Goal: Information Seeking & Learning: Learn about a topic

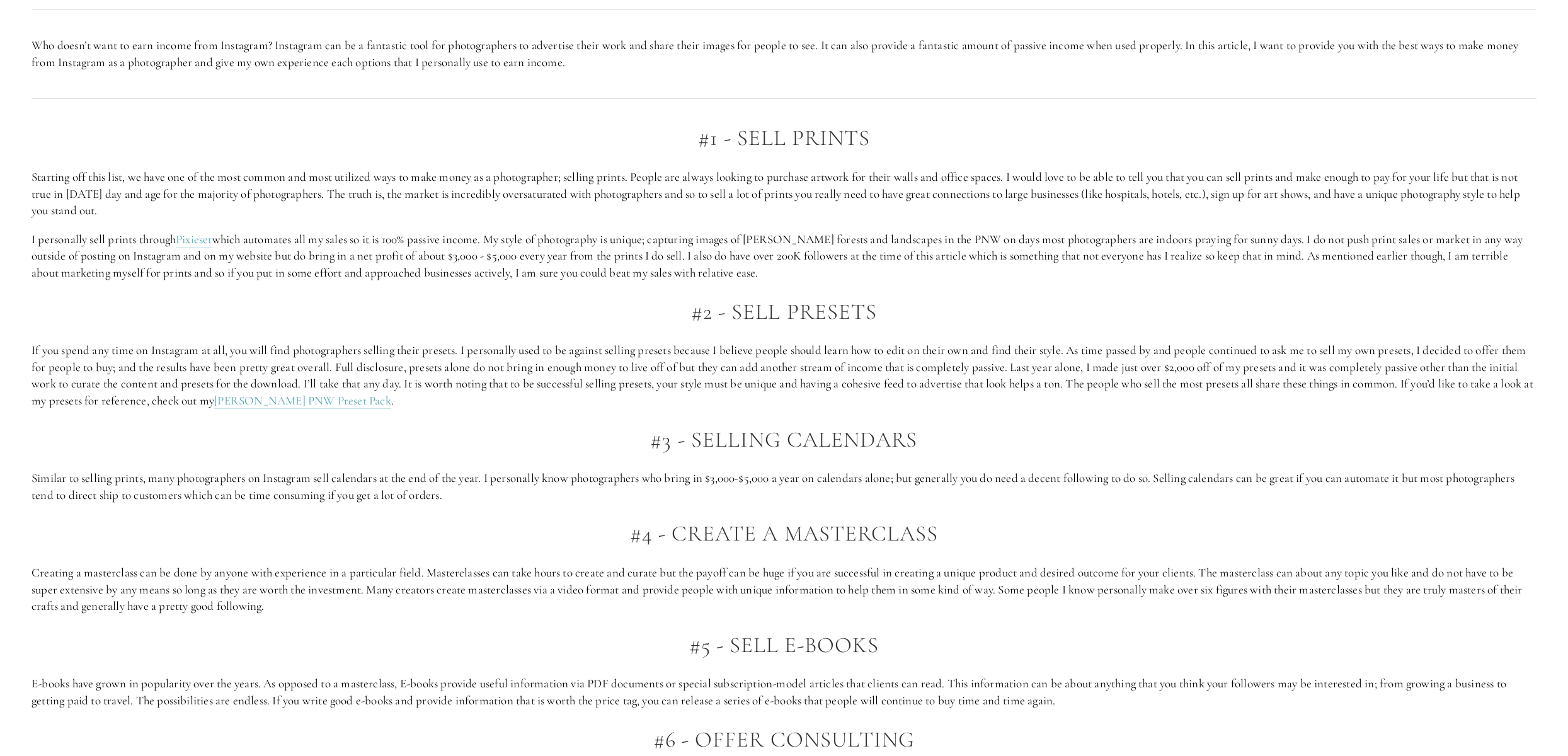
scroll to position [1145, 0]
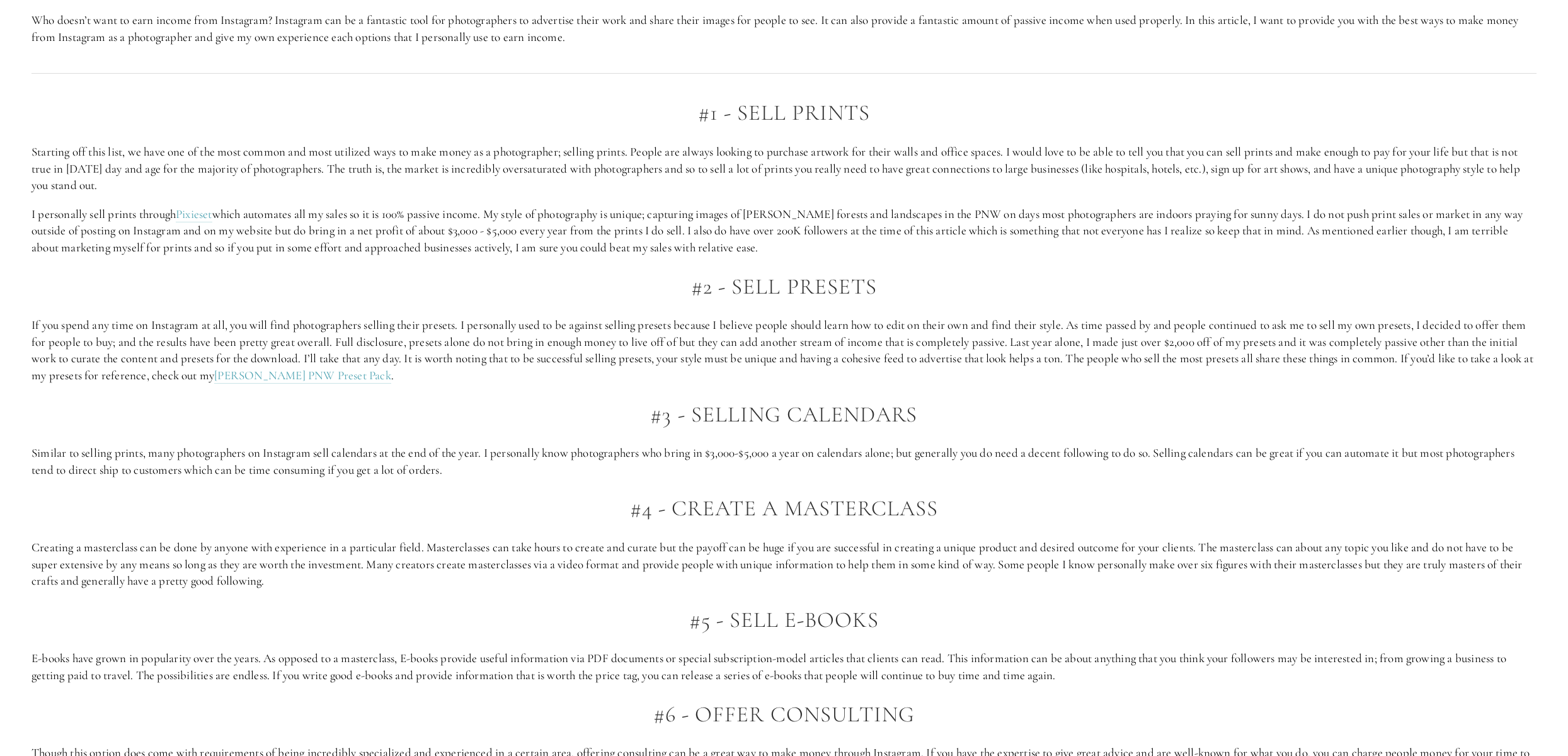
drag, startPoint x: 285, startPoint y: 452, endPoint x: 680, endPoint y: 466, distance: 395.2
click at [680, 466] on p "Similar to selling prints, many photographers on Instagram sell calendars at th…" at bounding box center [784, 461] width 1505 height 34
click at [729, 466] on p "Similar to selling prints, many photographers on Instagram sell calendars at th…" at bounding box center [784, 461] width 1505 height 34
drag, startPoint x: 779, startPoint y: 465, endPoint x: 592, endPoint y: 444, distance: 188.2
click at [592, 444] on div "#1 - Sell Prints Starting off this list, we have one of the most common and mos…" at bounding box center [784, 715] width 1505 height 1229
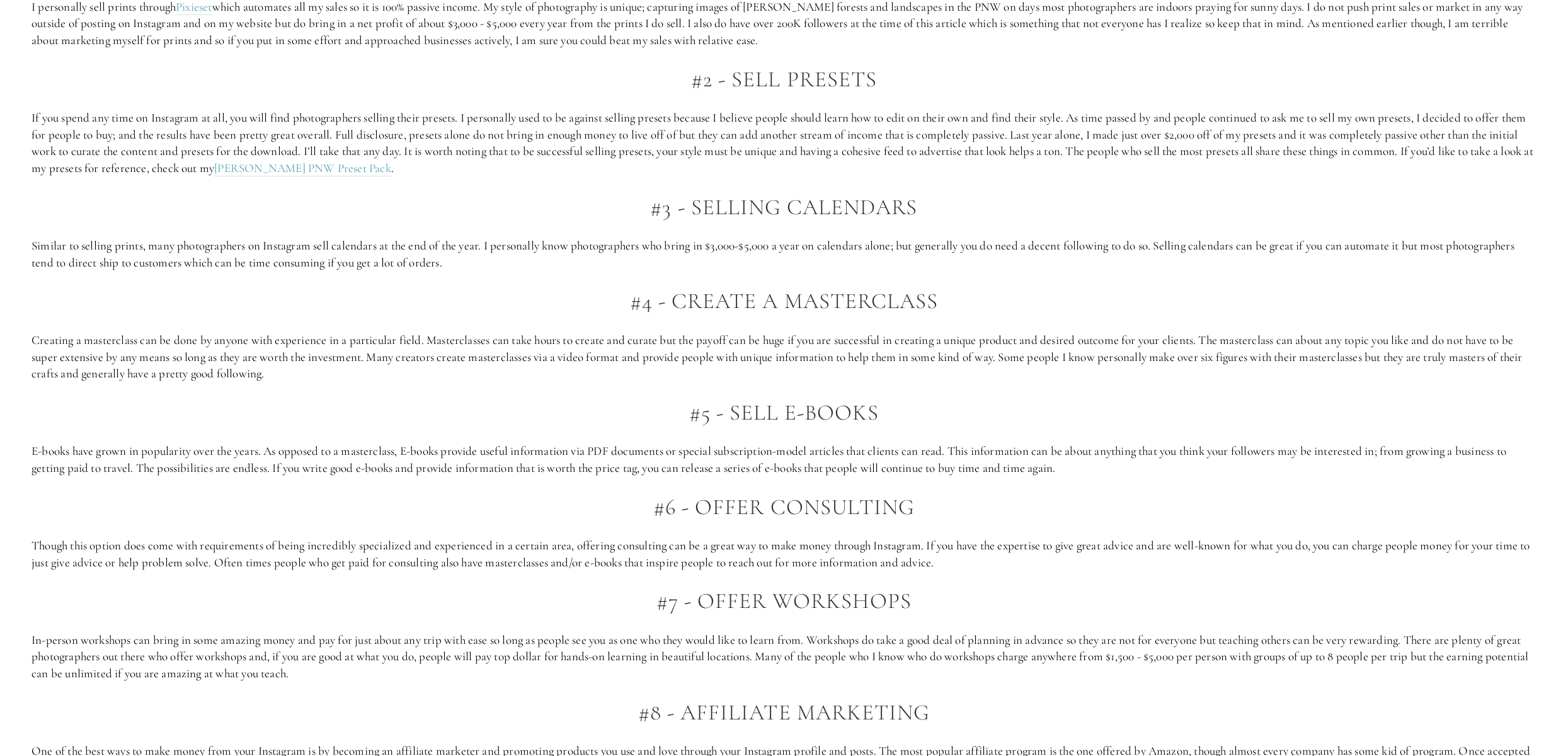
scroll to position [1382, 0]
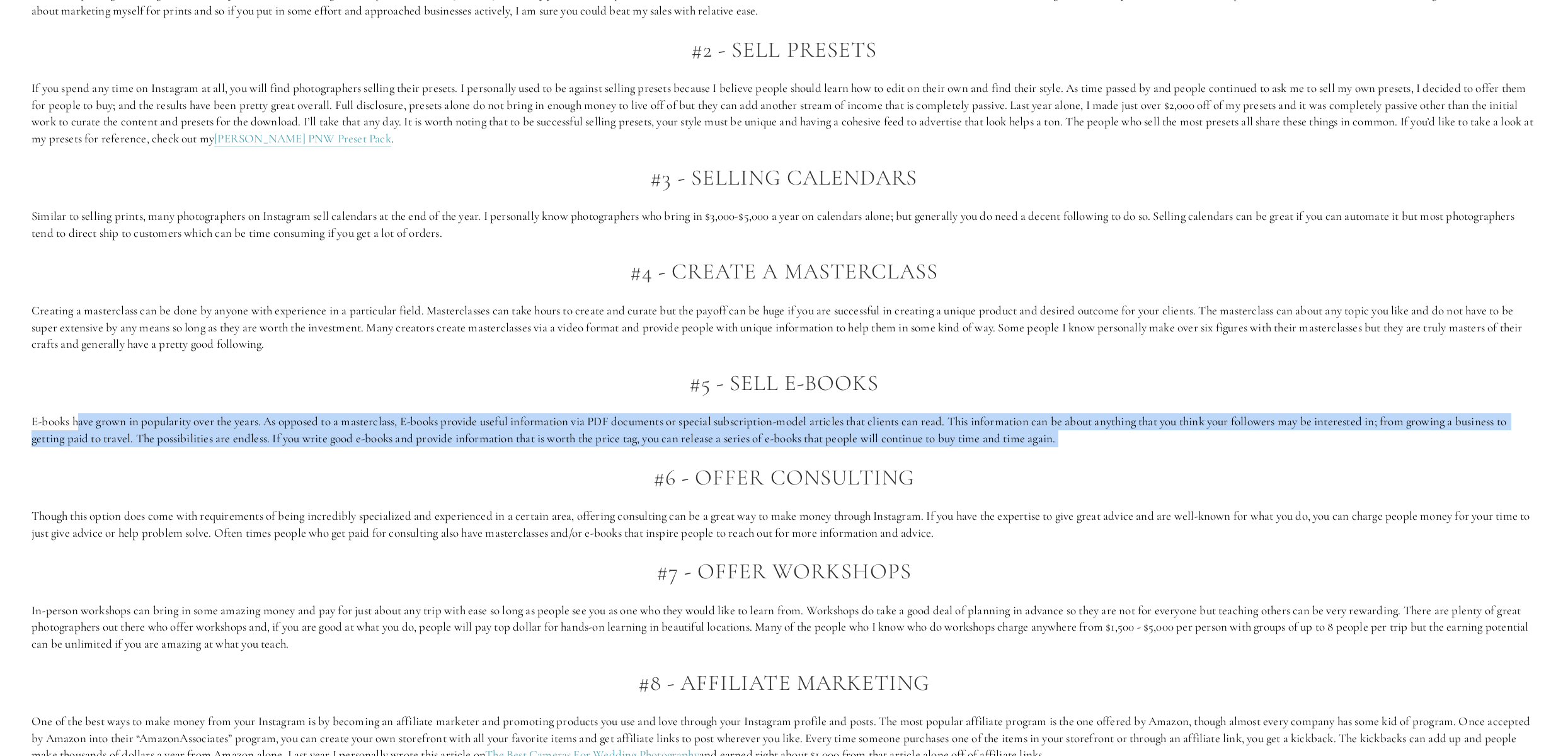
drag, startPoint x: 81, startPoint y: 421, endPoint x: 790, endPoint y: 456, distance: 709.9
click at [790, 456] on div "#1 - Sell Prints Starting off this list, we have one of the most common and mos…" at bounding box center [784, 478] width 1505 height 1229
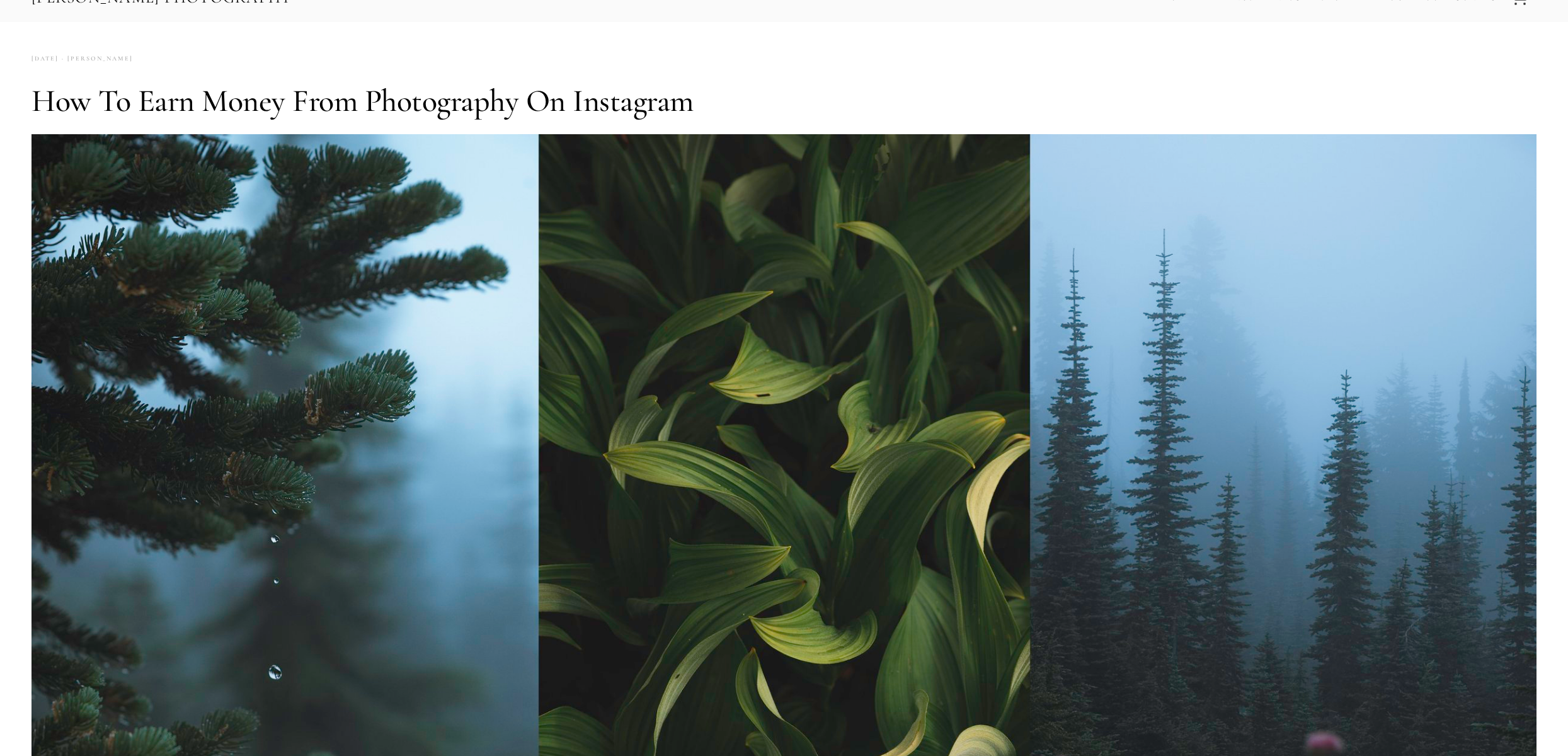
scroll to position [0, 0]
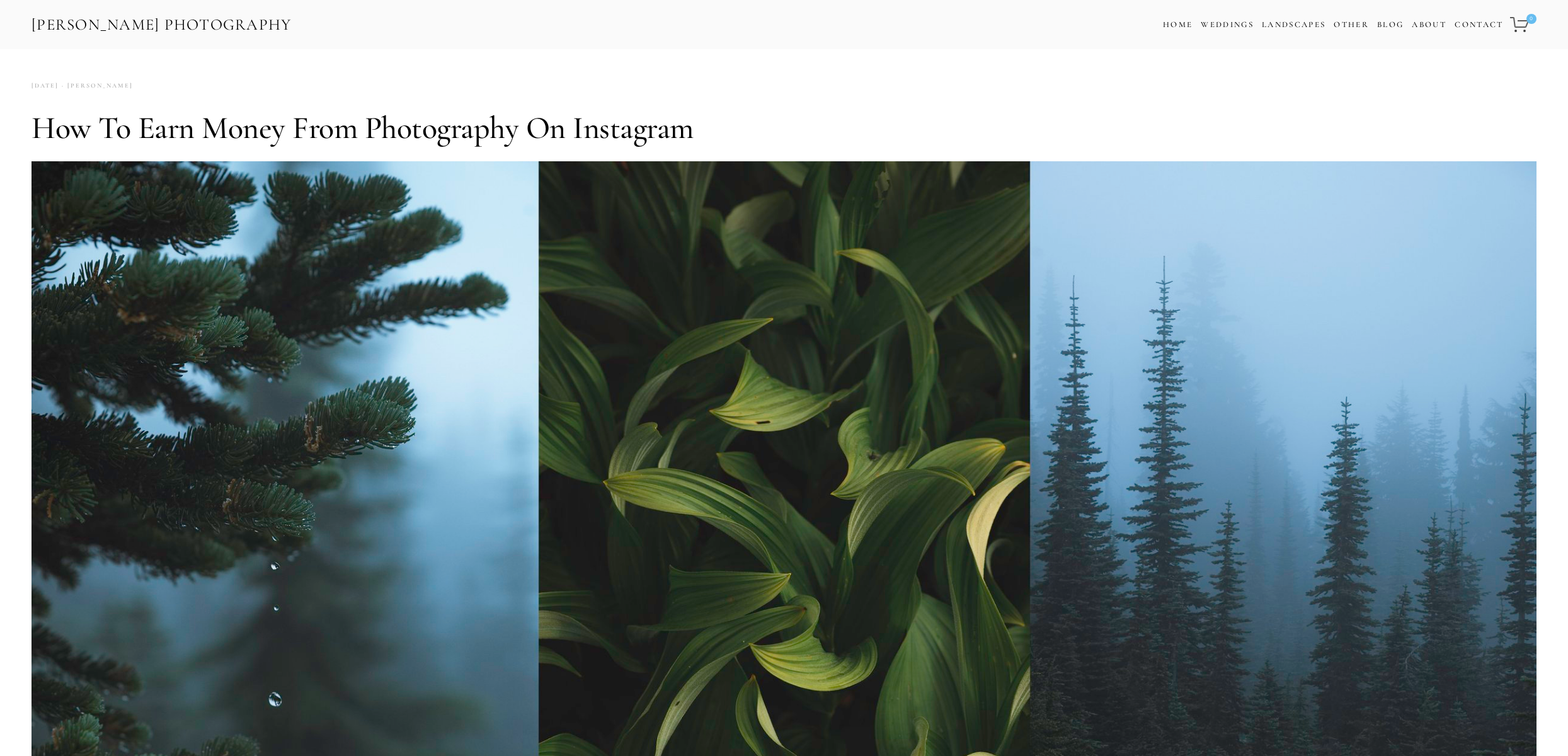
click at [129, 24] on link "[PERSON_NAME] Photography" at bounding box center [162, 25] width 263 height 28
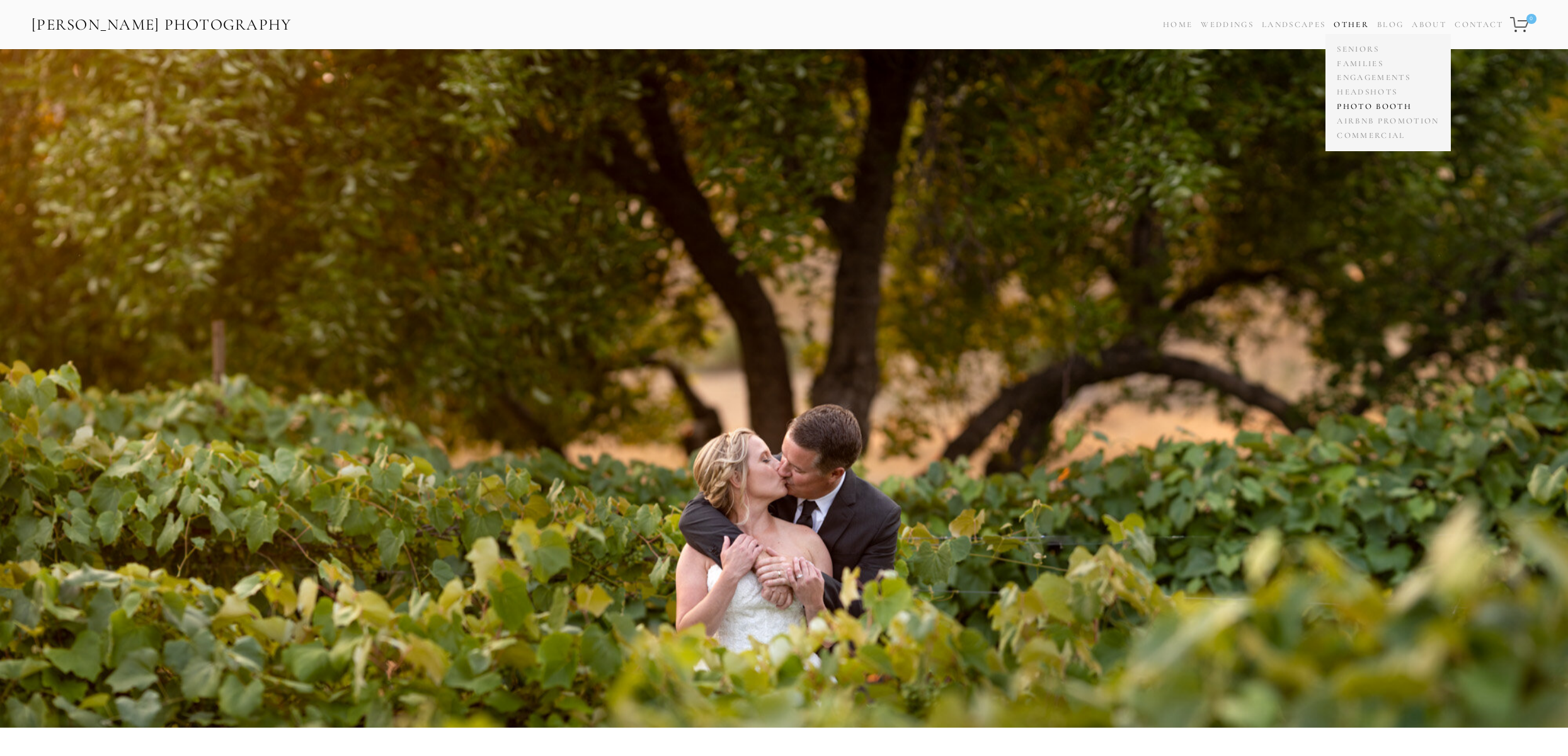
click at [1348, 105] on link "Photo Booth" at bounding box center [1387, 107] width 109 height 14
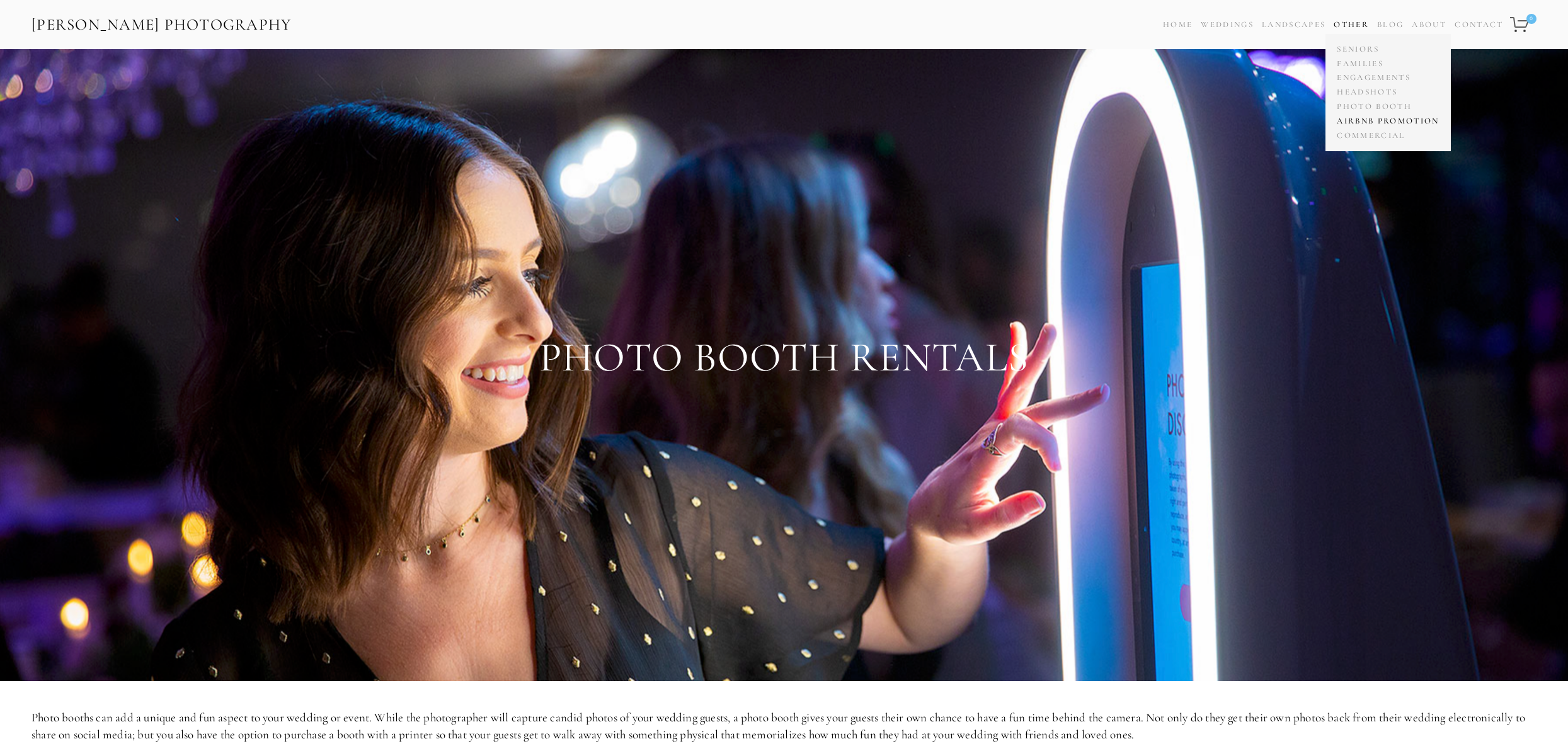
click at [1352, 120] on link "Airbnb Promotion" at bounding box center [1387, 121] width 109 height 14
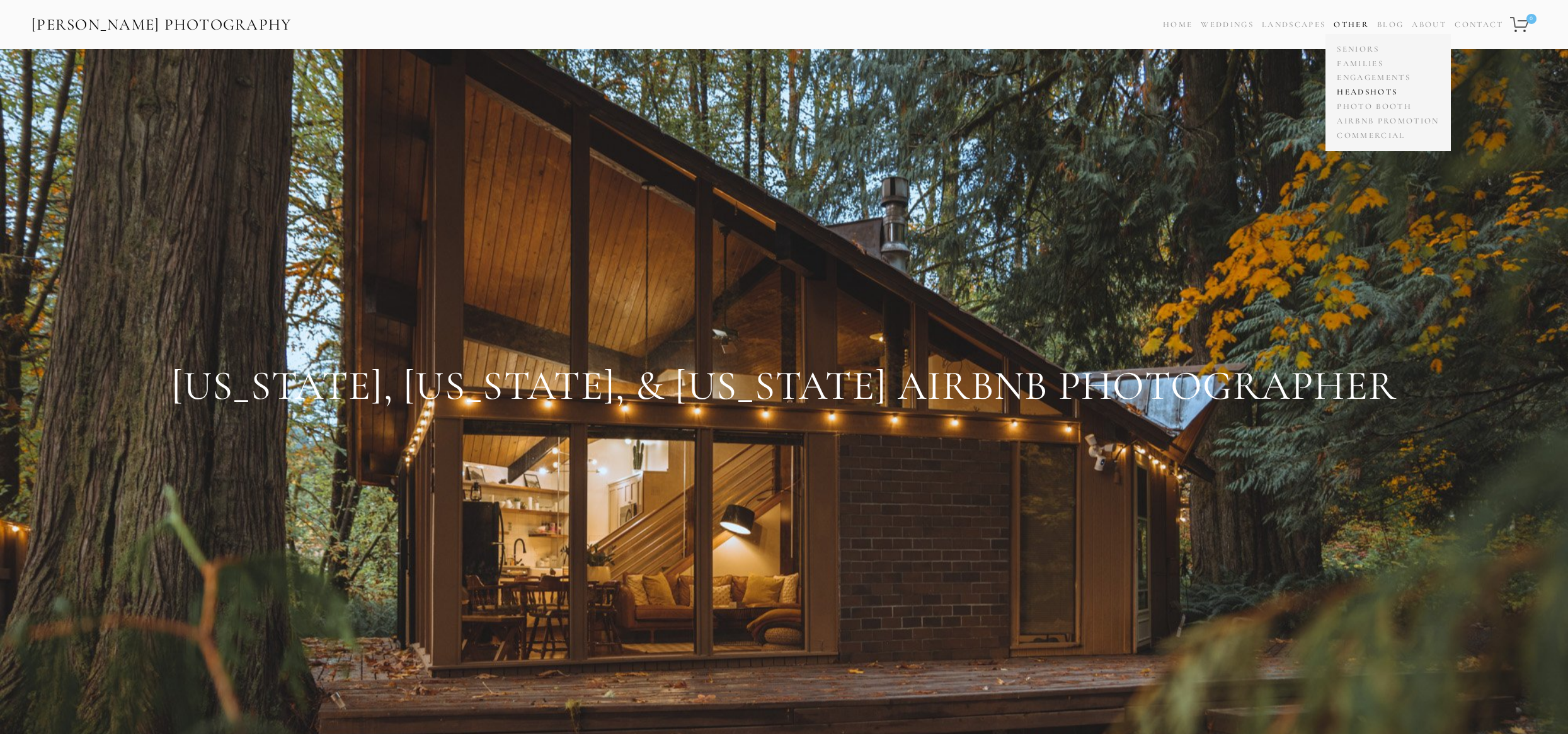
click at [1354, 90] on link "Headshots" at bounding box center [1387, 92] width 109 height 14
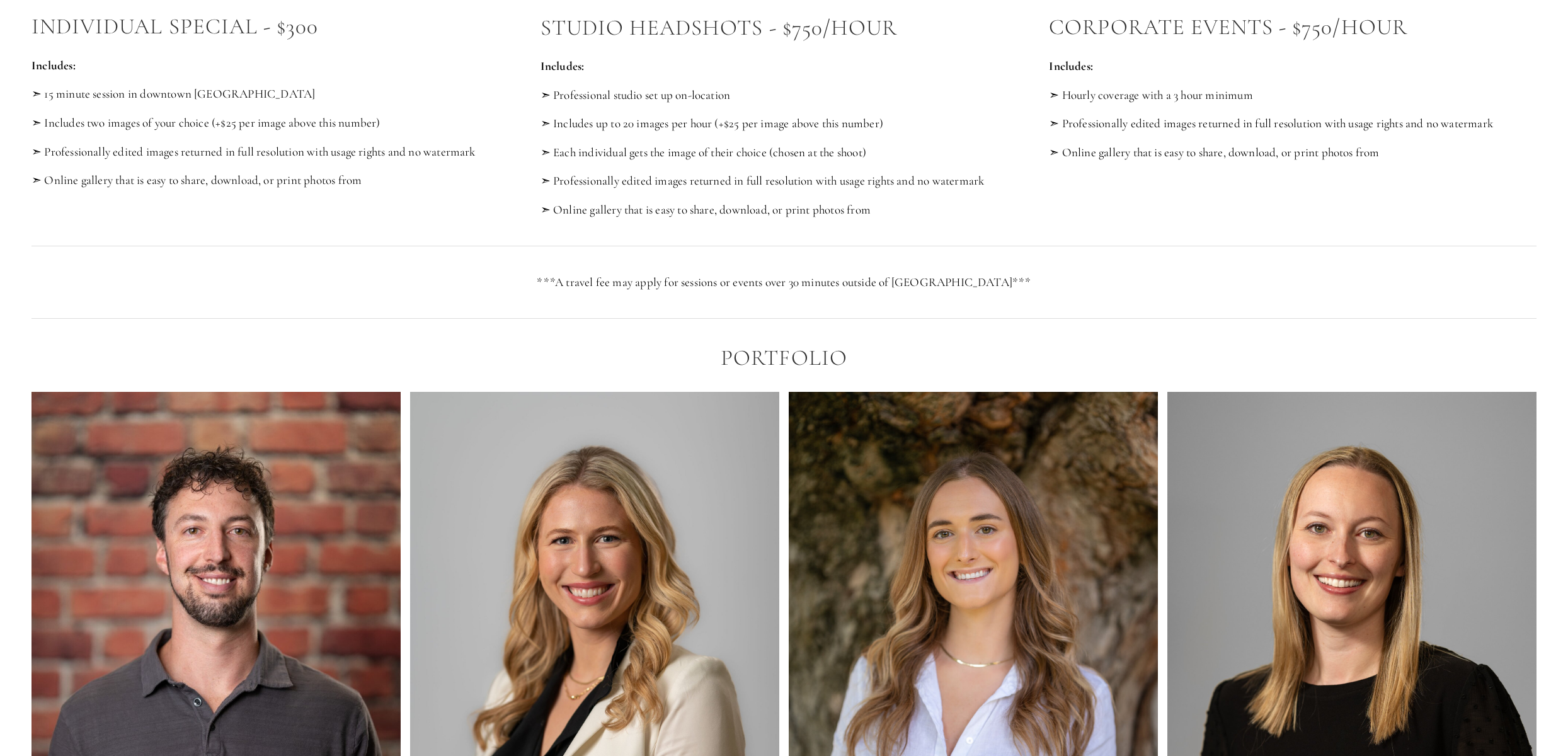
scroll to position [865, 0]
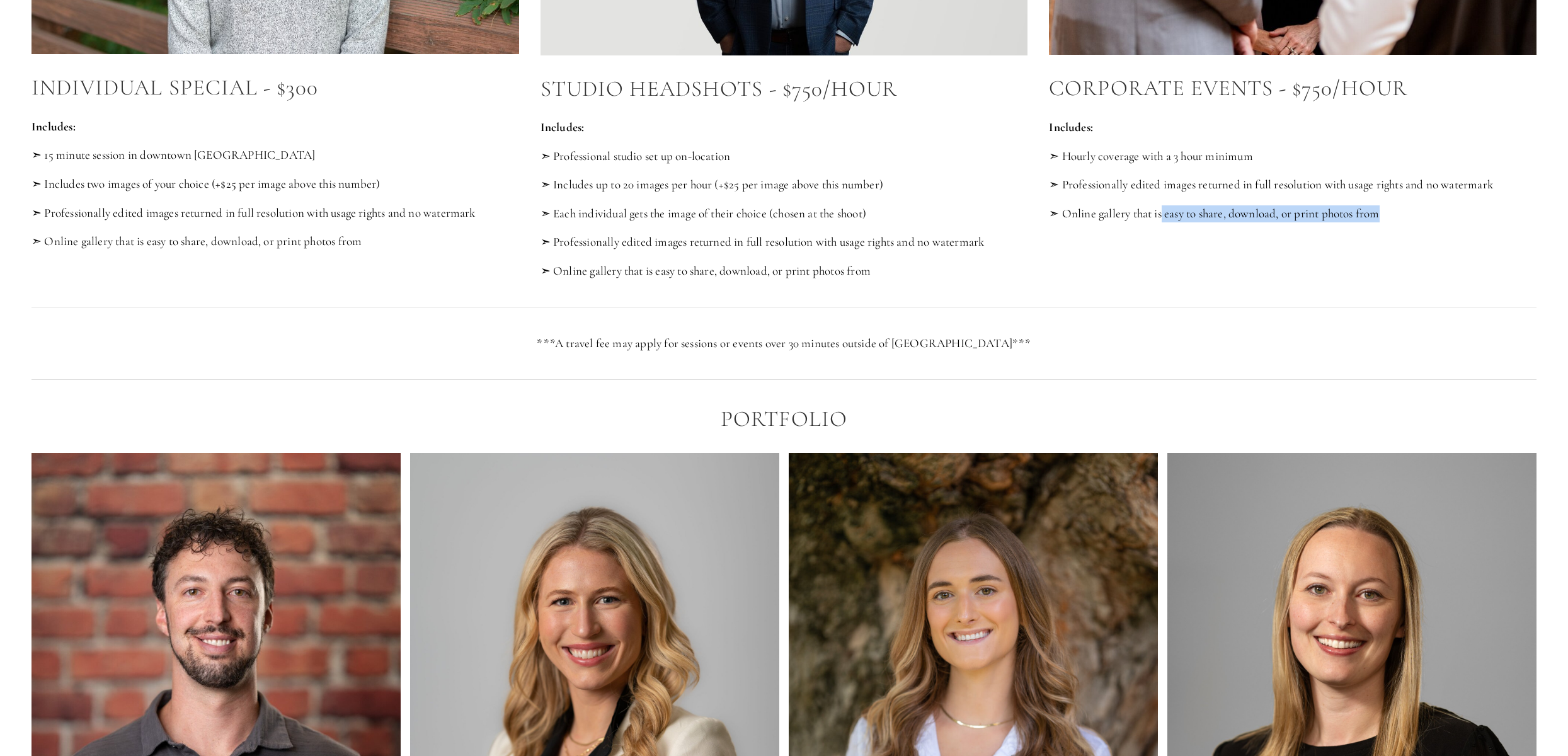
drag, startPoint x: 1387, startPoint y: 215, endPoint x: 1163, endPoint y: 205, distance: 224.2
click at [1163, 206] on p "➣ Online gallery that is easy to share, download, or print photos from" at bounding box center [1292, 214] width 488 height 17
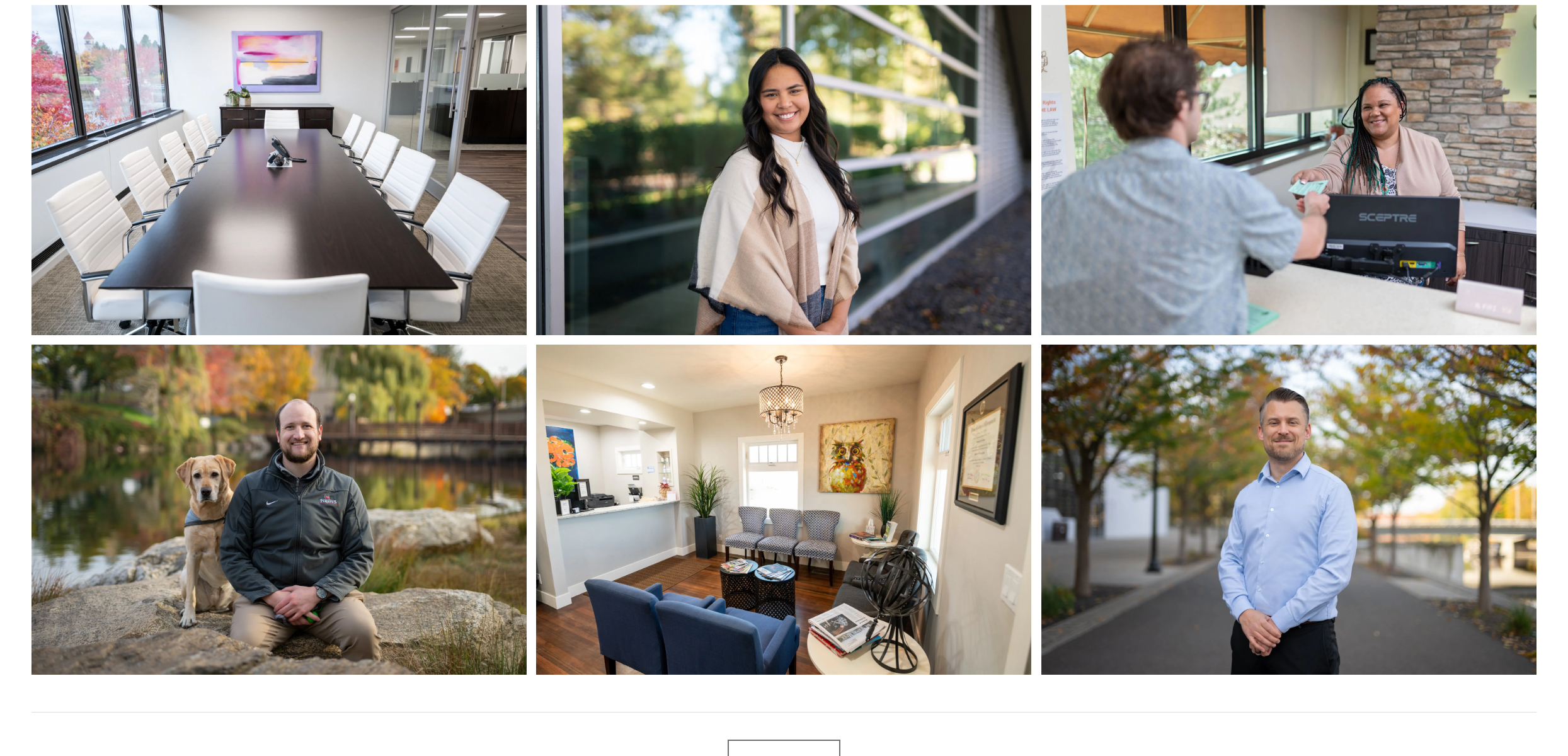
scroll to position [4940, 0]
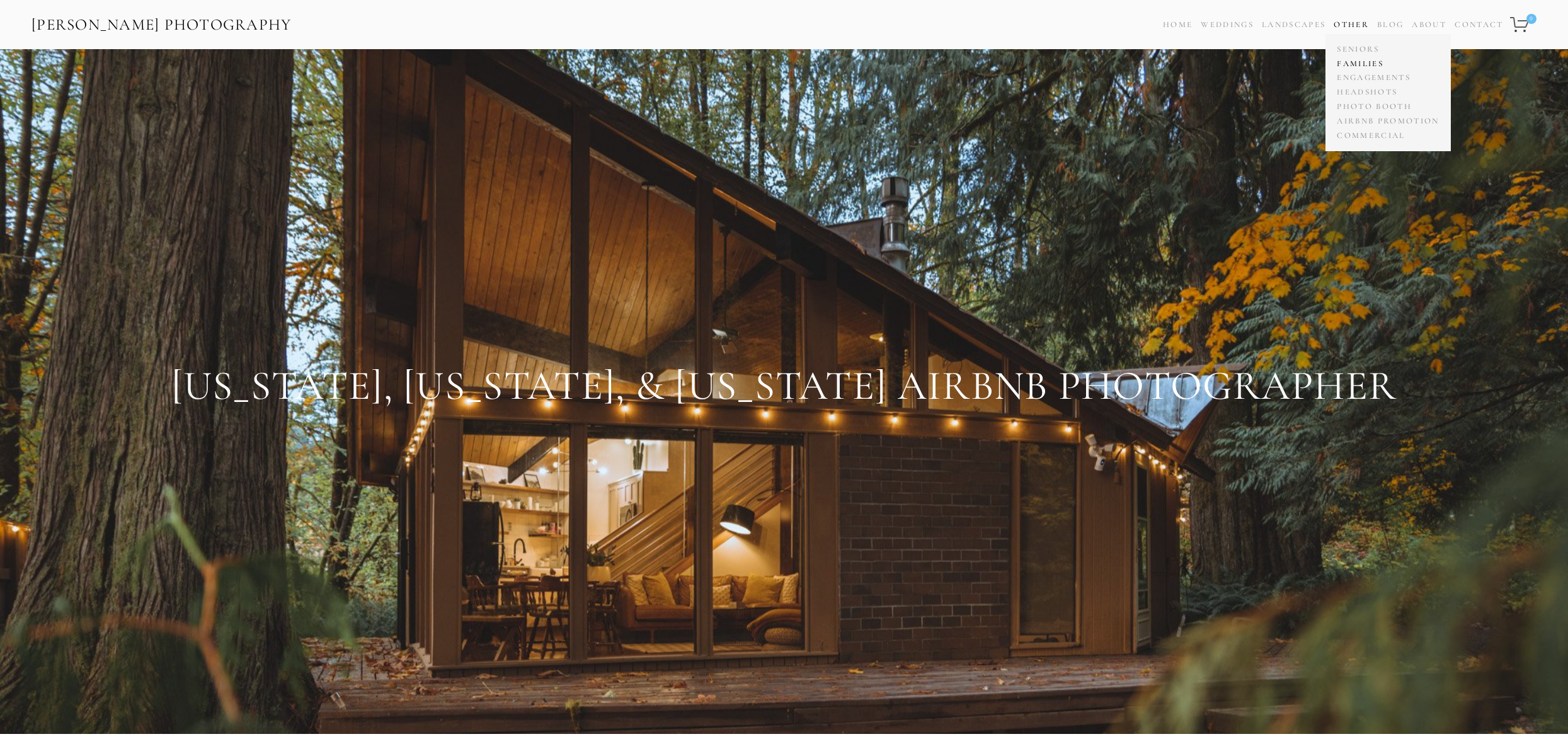
click at [1358, 62] on link "Families" at bounding box center [1387, 63] width 109 height 14
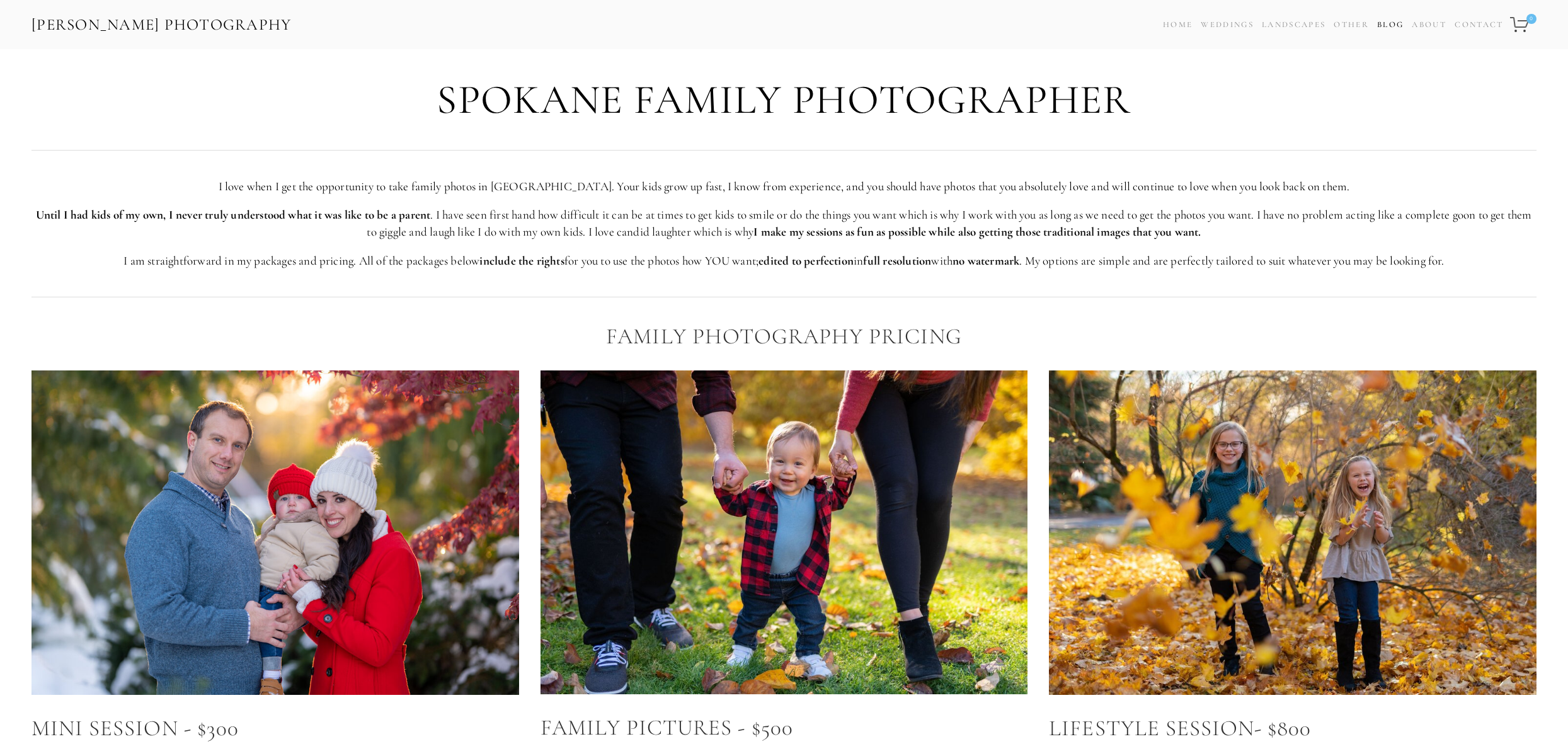
click at [1395, 24] on link "Blog" at bounding box center [1390, 24] width 26 height 18
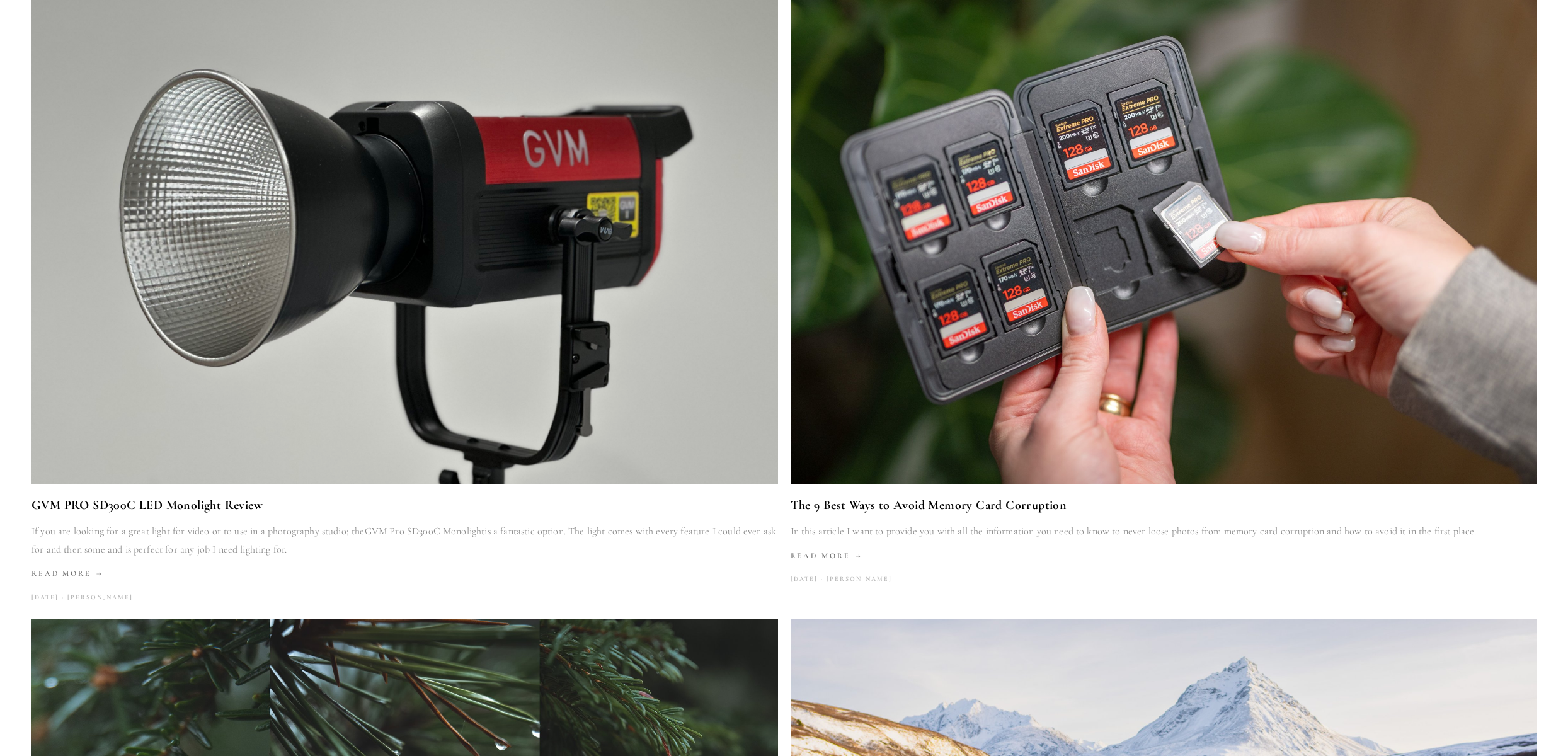
scroll to position [257, 0]
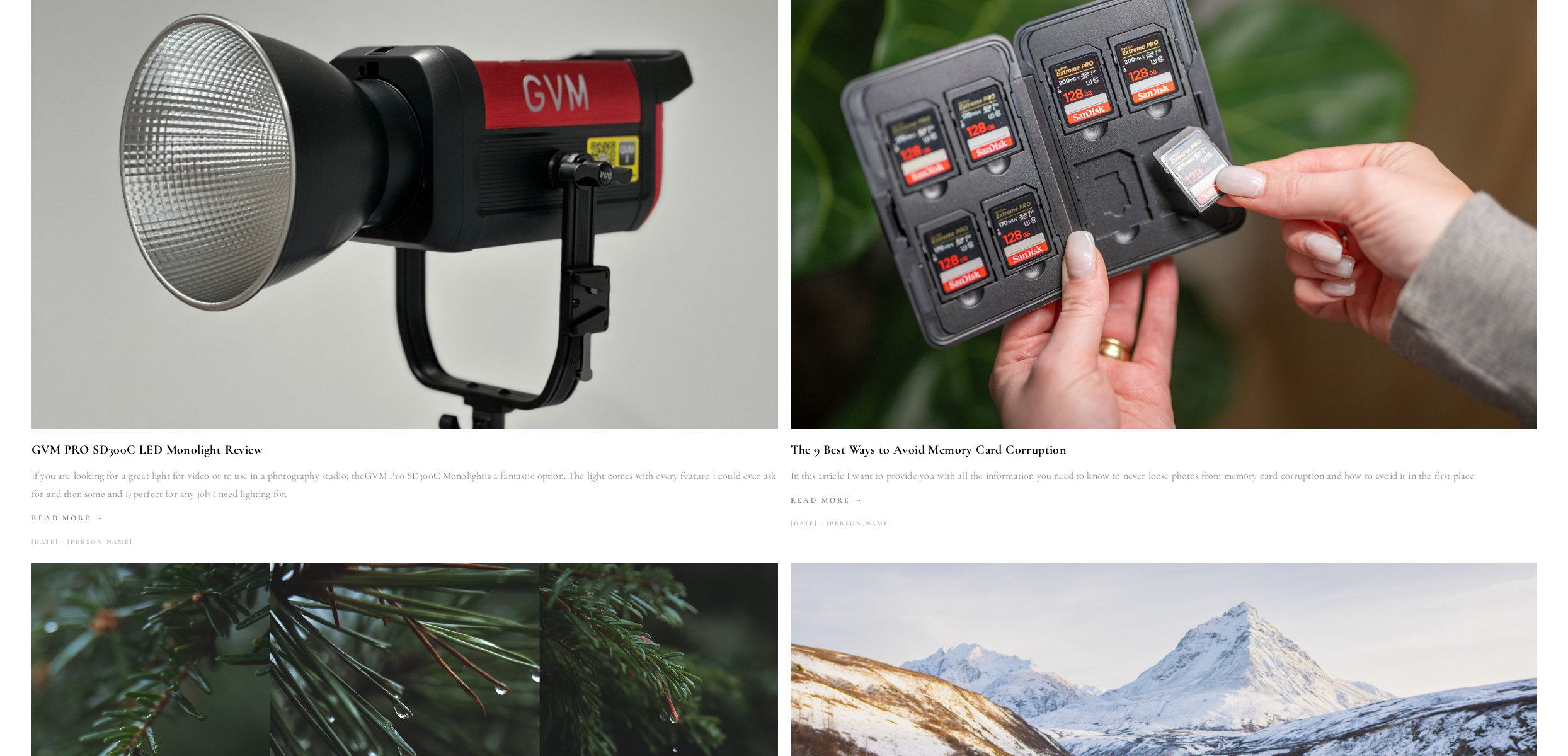
click at [896, 448] on link "The 9 Best Ways to Avoid Memory Card Corruption" at bounding box center [1163, 450] width 747 height 22
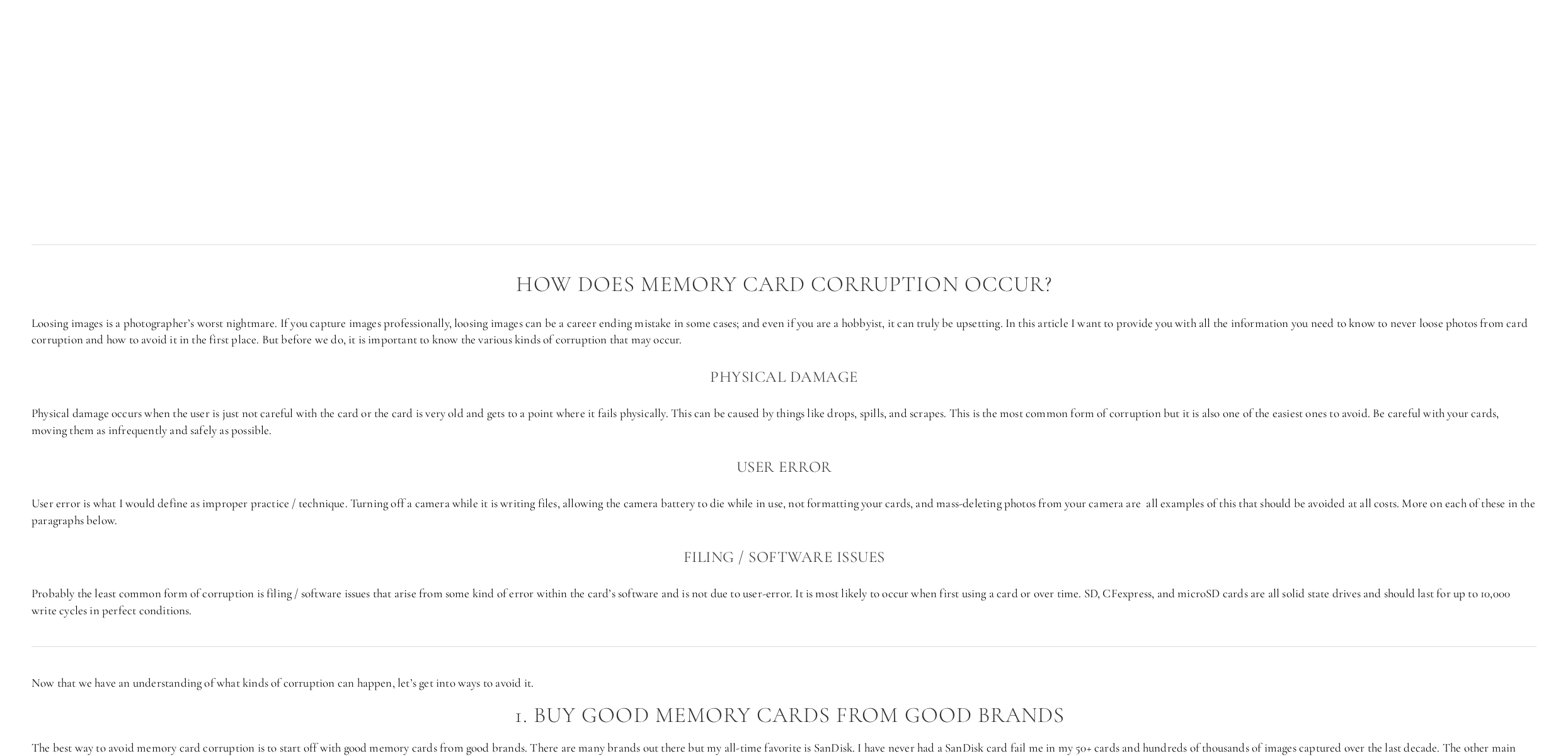
scroll to position [936, 0]
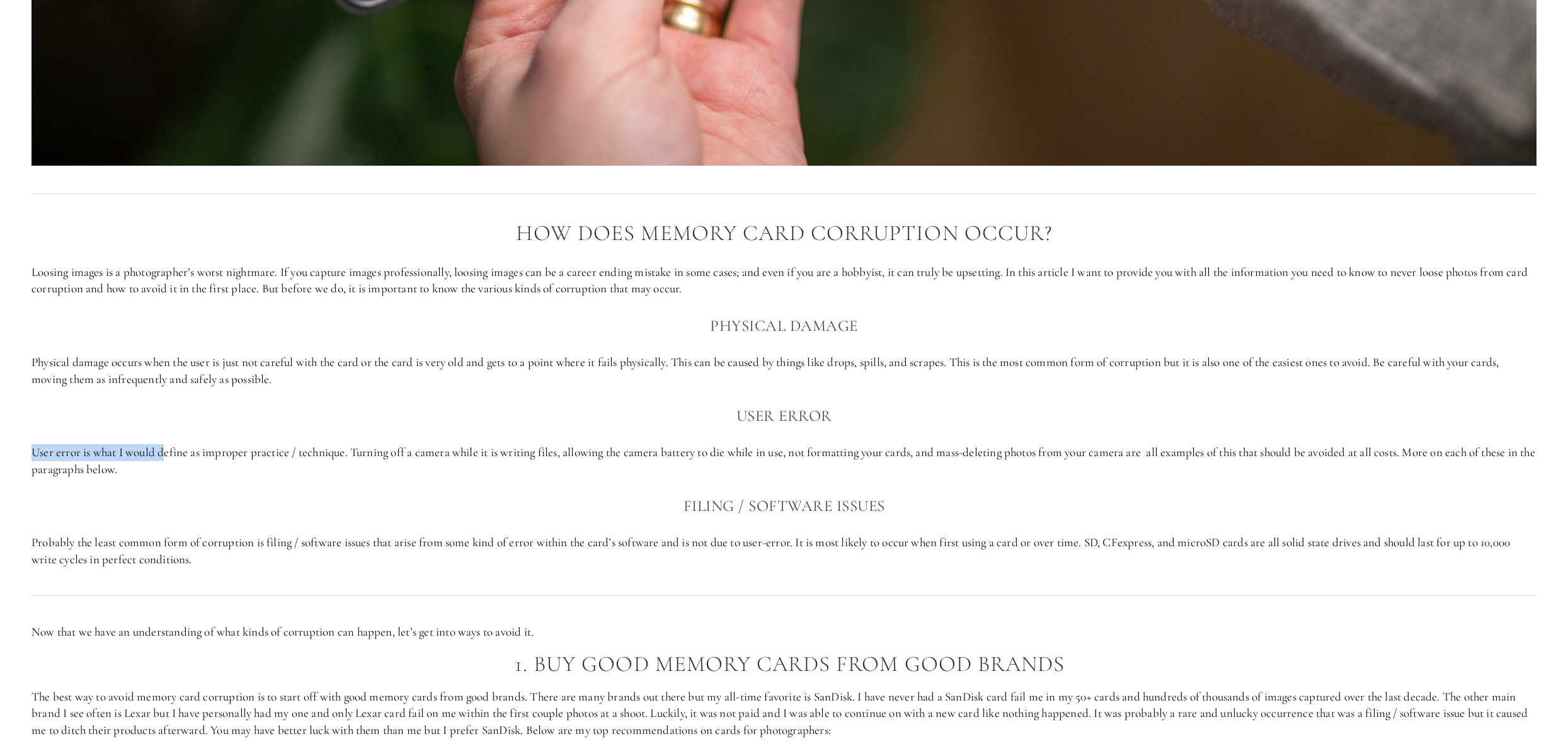
drag, startPoint x: 164, startPoint y: 451, endPoint x: 644, endPoint y: 428, distance: 480.6
click at [644, 428] on div "How does memory card corruption occur? Loosing images is a photographer’s worst…" at bounding box center [784, 395] width 1505 height 347
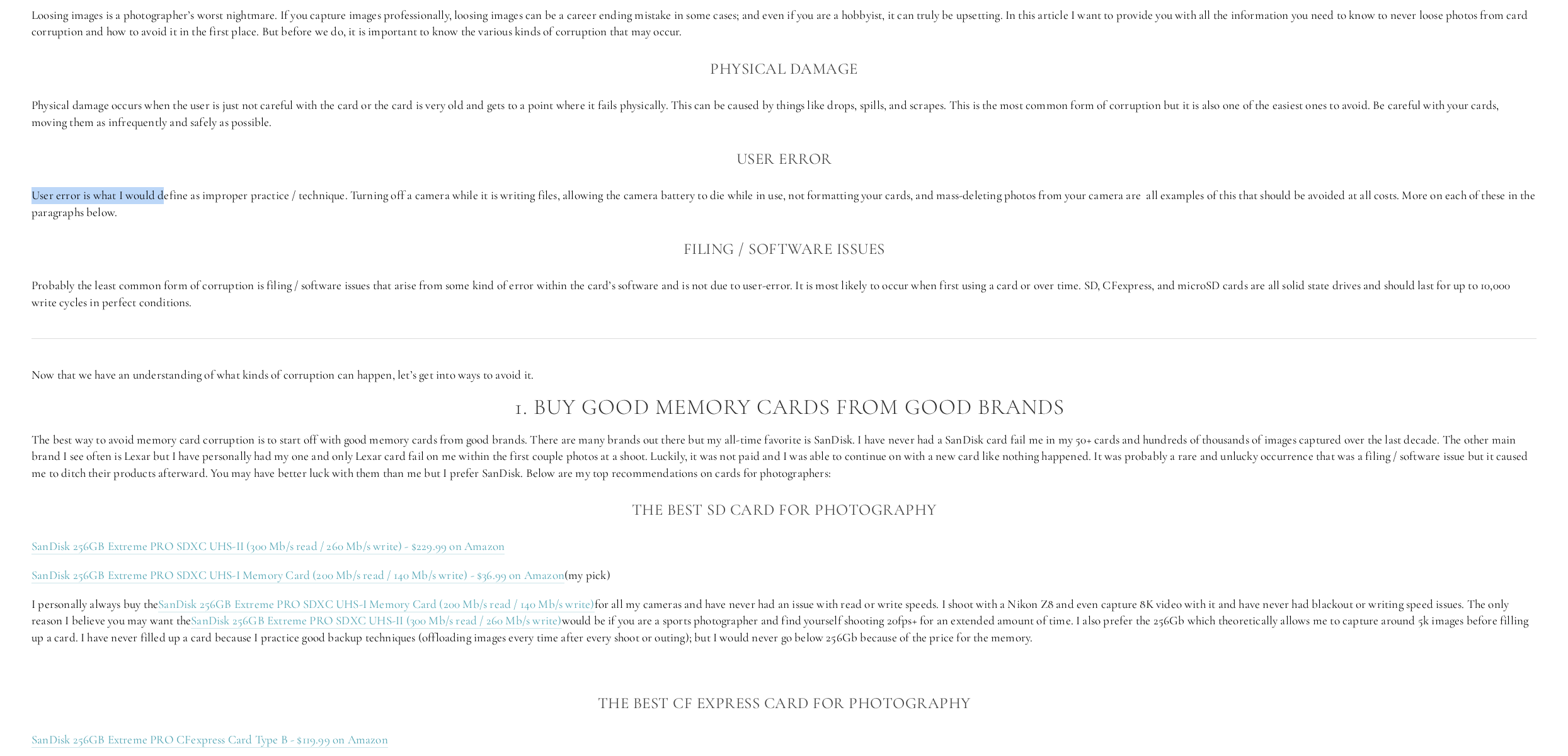
scroll to position [1227, 0]
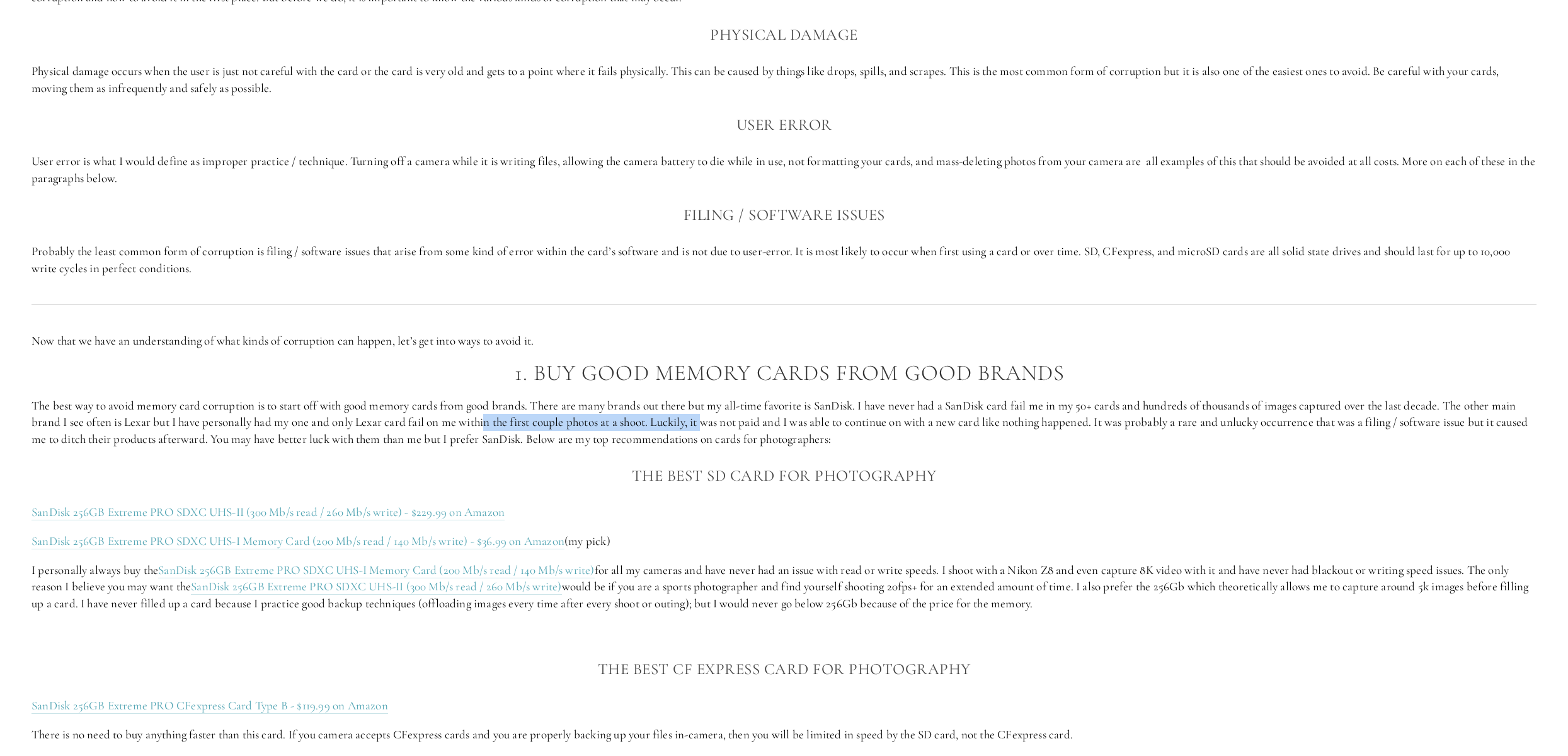
drag, startPoint x: 488, startPoint y: 427, endPoint x: 712, endPoint y: 418, distance: 224.2
click at [712, 418] on p "The best way to avoid memory card corruption is to start off with good memory c…" at bounding box center [784, 422] width 1505 height 51
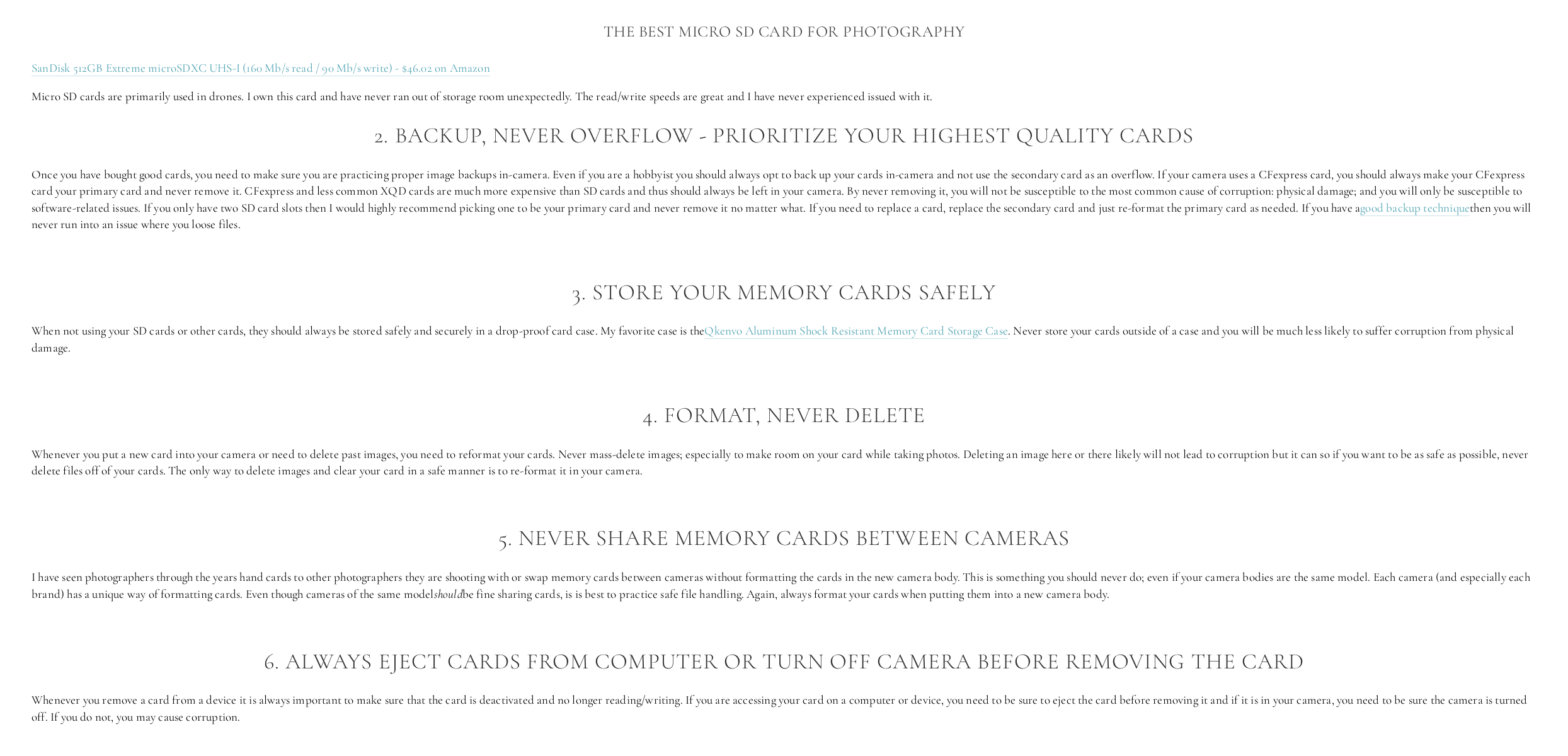
scroll to position [1995, 0]
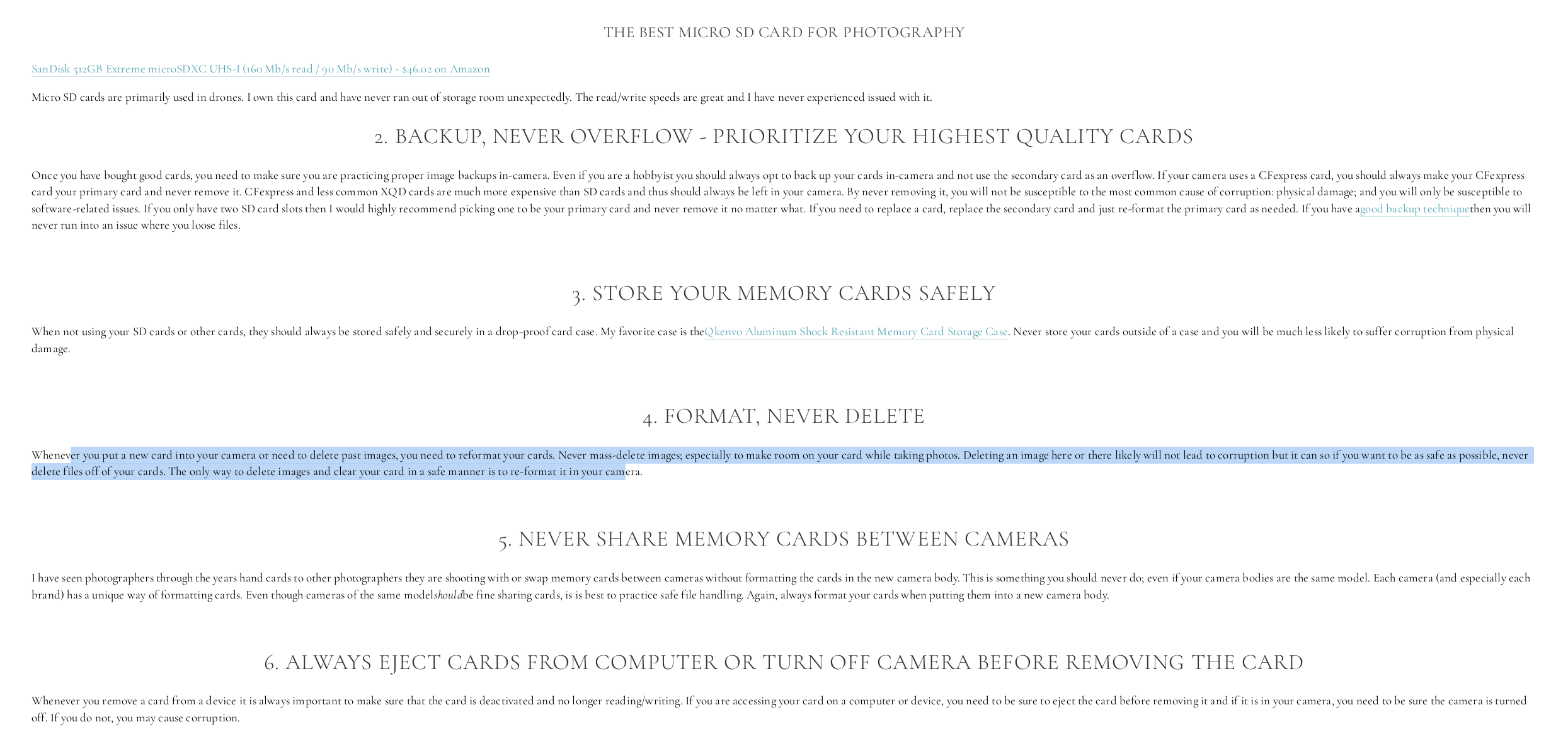
drag, startPoint x: 71, startPoint y: 455, endPoint x: 658, endPoint y: 478, distance: 587.5
click at [658, 478] on p "Whenever you put a new card into your camera or need to delete past images, you…" at bounding box center [784, 463] width 1505 height 34
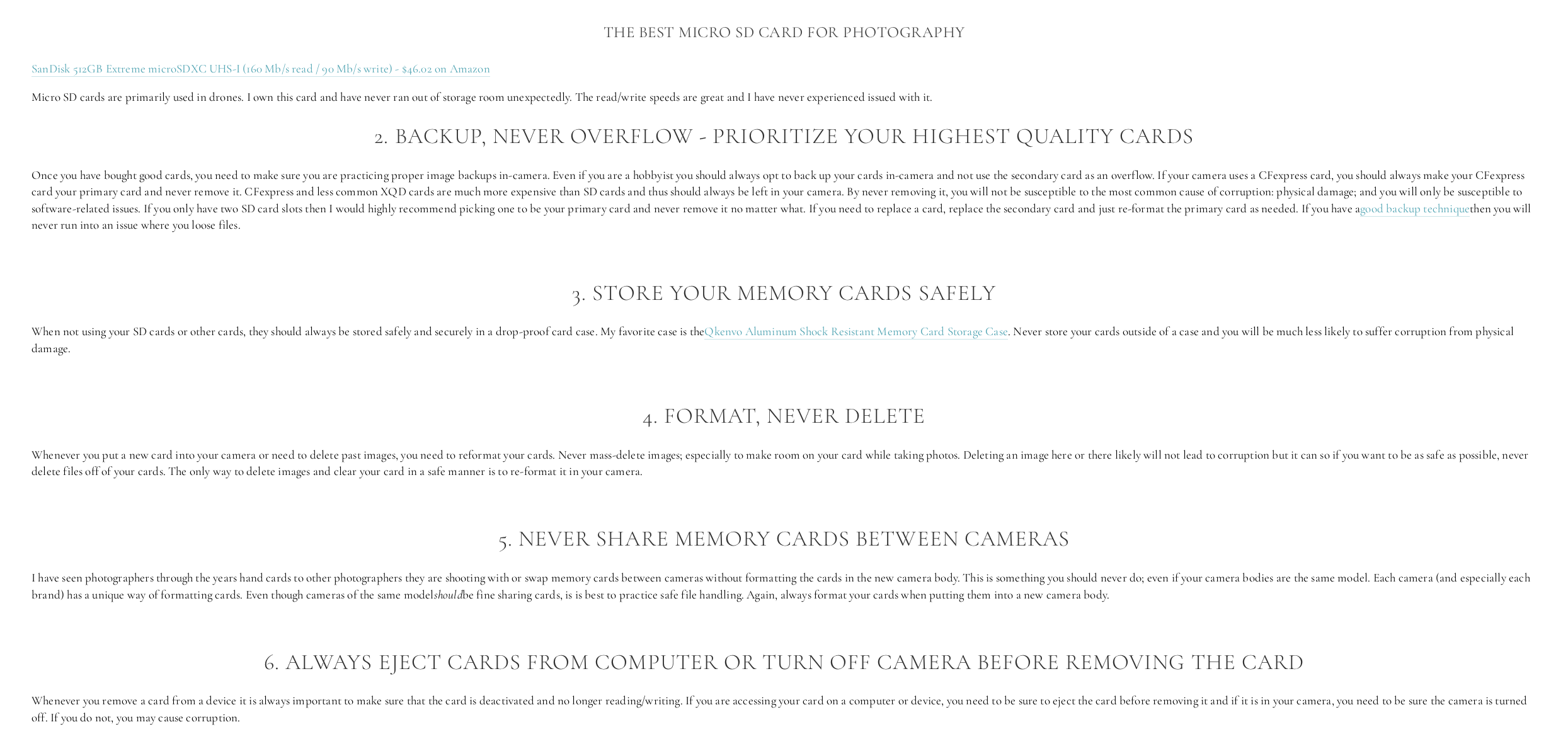
click at [683, 482] on div "Now that we have an understanding of what kinds of corruption can happen, let’s…" at bounding box center [784, 378] width 1505 height 1627
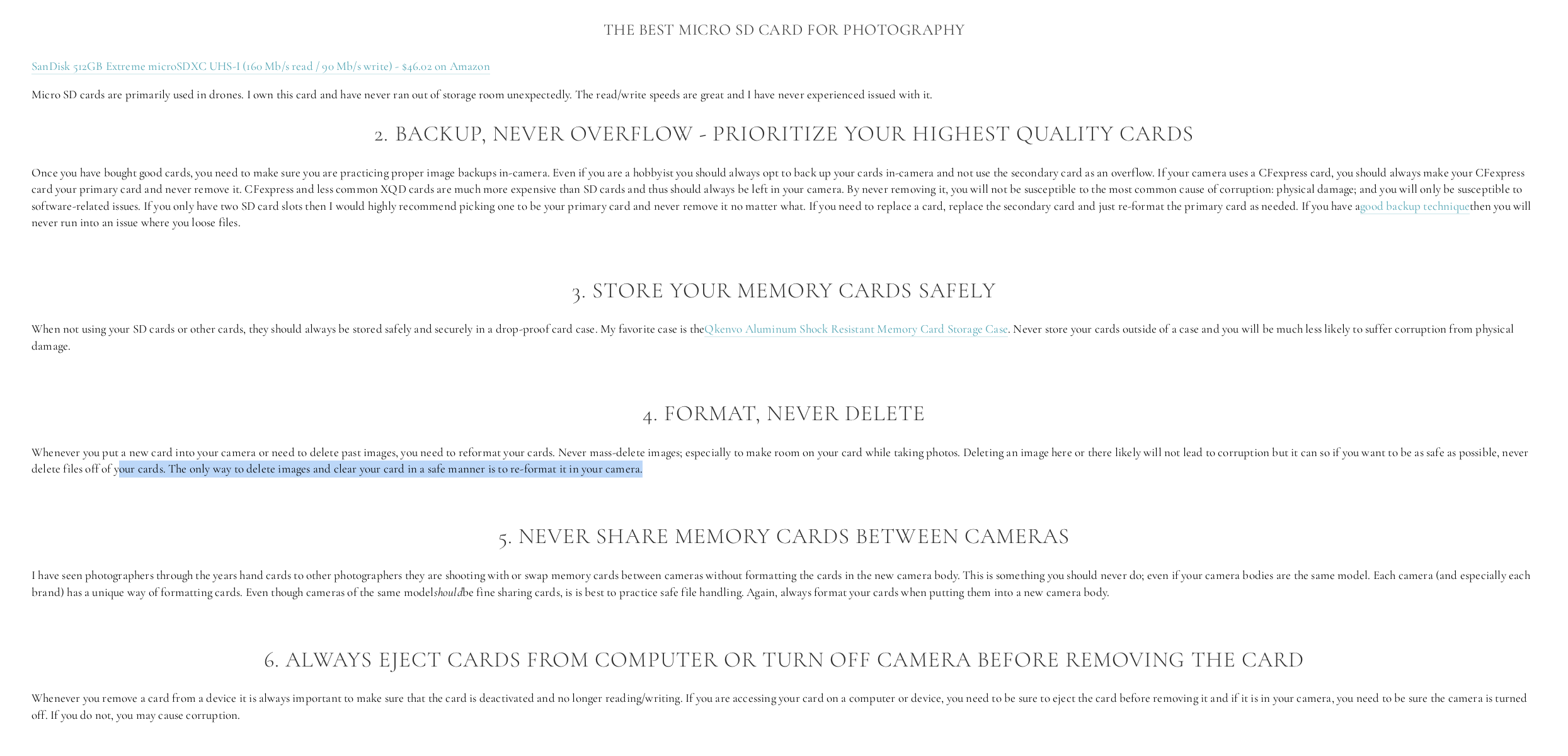
drag, startPoint x: 723, startPoint y: 479, endPoint x: 149, endPoint y: 465, distance: 574.2
click at [149, 465] on div "Now that we have an understanding of what kinds of corruption can happen, let’s…" at bounding box center [784, 376] width 1505 height 1627
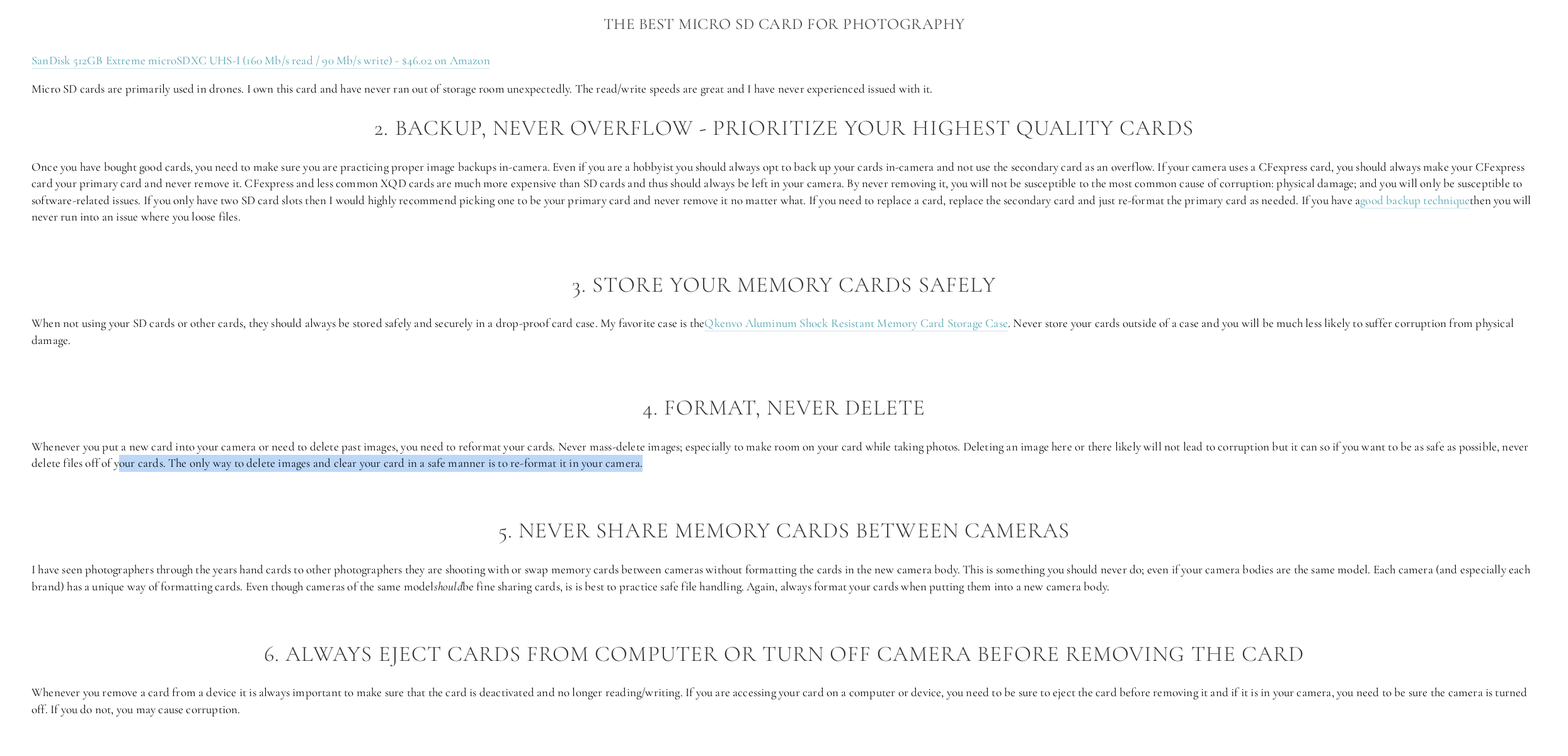
scroll to position [2004, 0]
click at [987, 459] on p "Whenever you put a new card into your camera or need to delete past images, you…" at bounding box center [784, 455] width 1505 height 34
drag, startPoint x: 999, startPoint y: 458, endPoint x: 540, endPoint y: 438, distance: 459.4
click at [540, 438] on p "Whenever you put a new card into your camera or need to delete past images, you…" at bounding box center [784, 455] width 1505 height 34
click at [334, 421] on div "Now that we have an understanding of what kinds of corruption can happen, let’s…" at bounding box center [784, 369] width 1505 height 1627
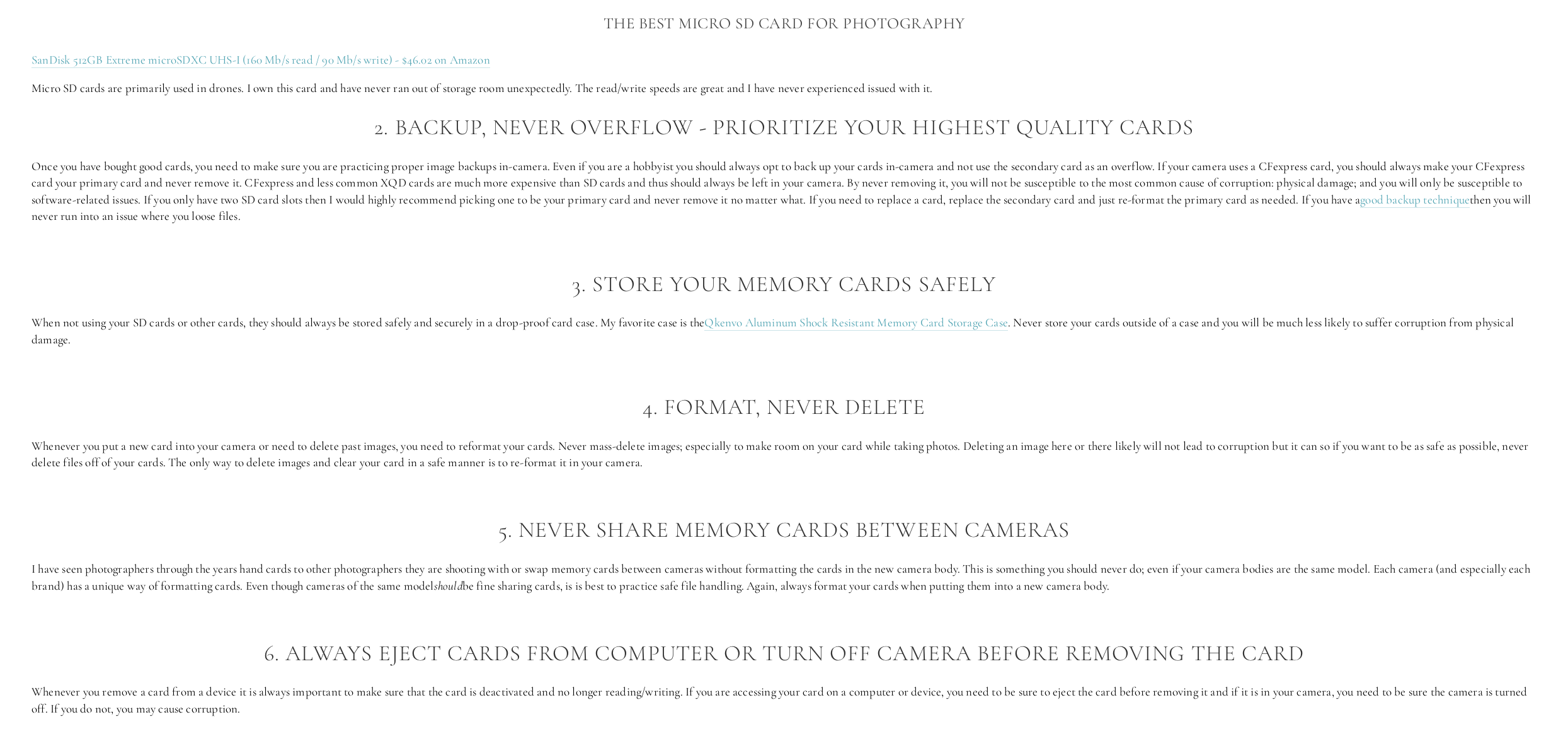
drag, startPoint x: 112, startPoint y: 462, endPoint x: 683, endPoint y: 465, distance: 571.0
click at [683, 465] on p "Whenever you put a new card into your camera or need to delete past images, you…" at bounding box center [784, 455] width 1505 height 34
click at [693, 463] on p "Whenever you put a new card into your camera or need to delete past images, you…" at bounding box center [784, 455] width 1505 height 34
drag, startPoint x: 515, startPoint y: 457, endPoint x: 321, endPoint y: 450, distance: 194.1
click at [321, 450] on p "Whenever you put a new card into your camera or need to delete past images, you…" at bounding box center [784, 455] width 1505 height 34
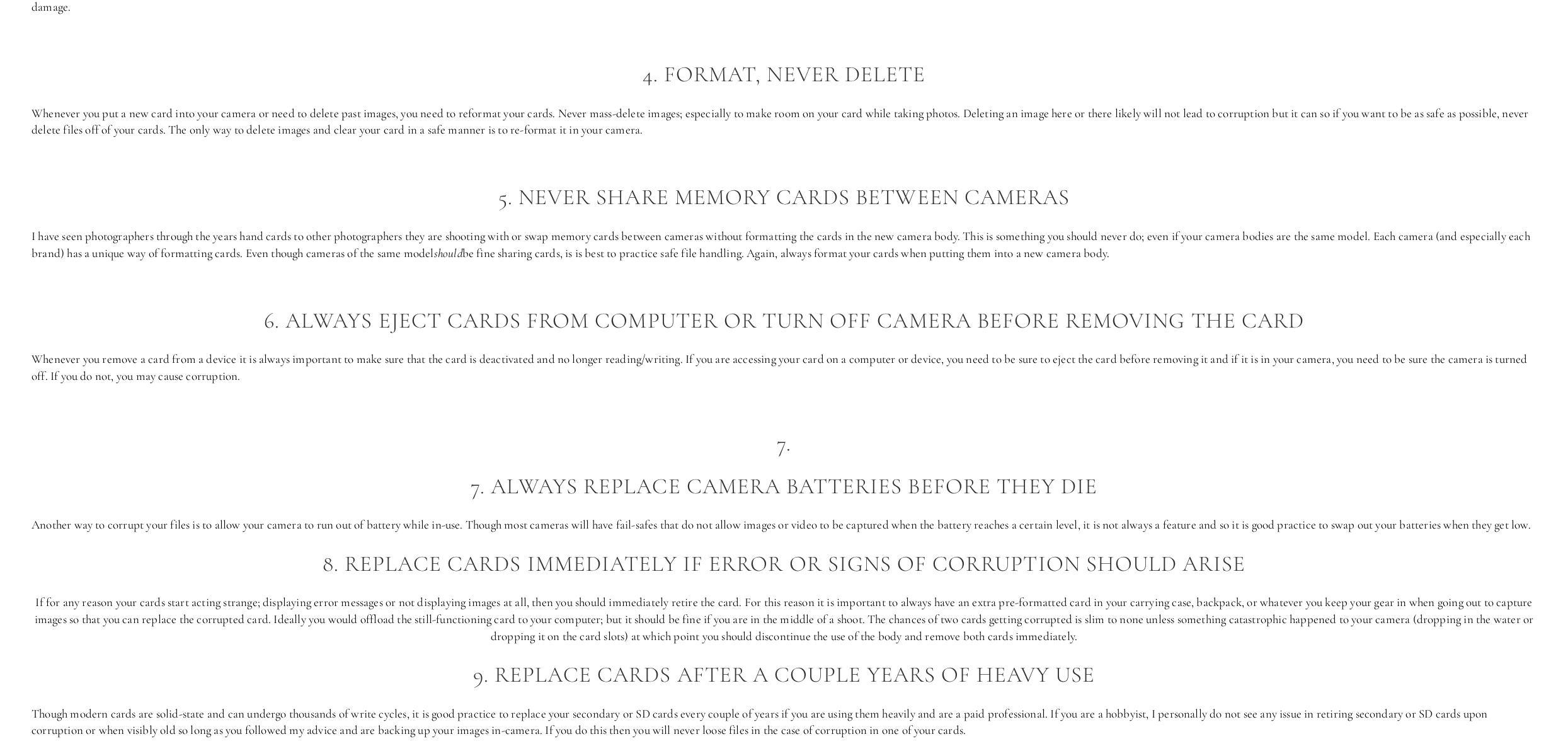
scroll to position [2464, 0]
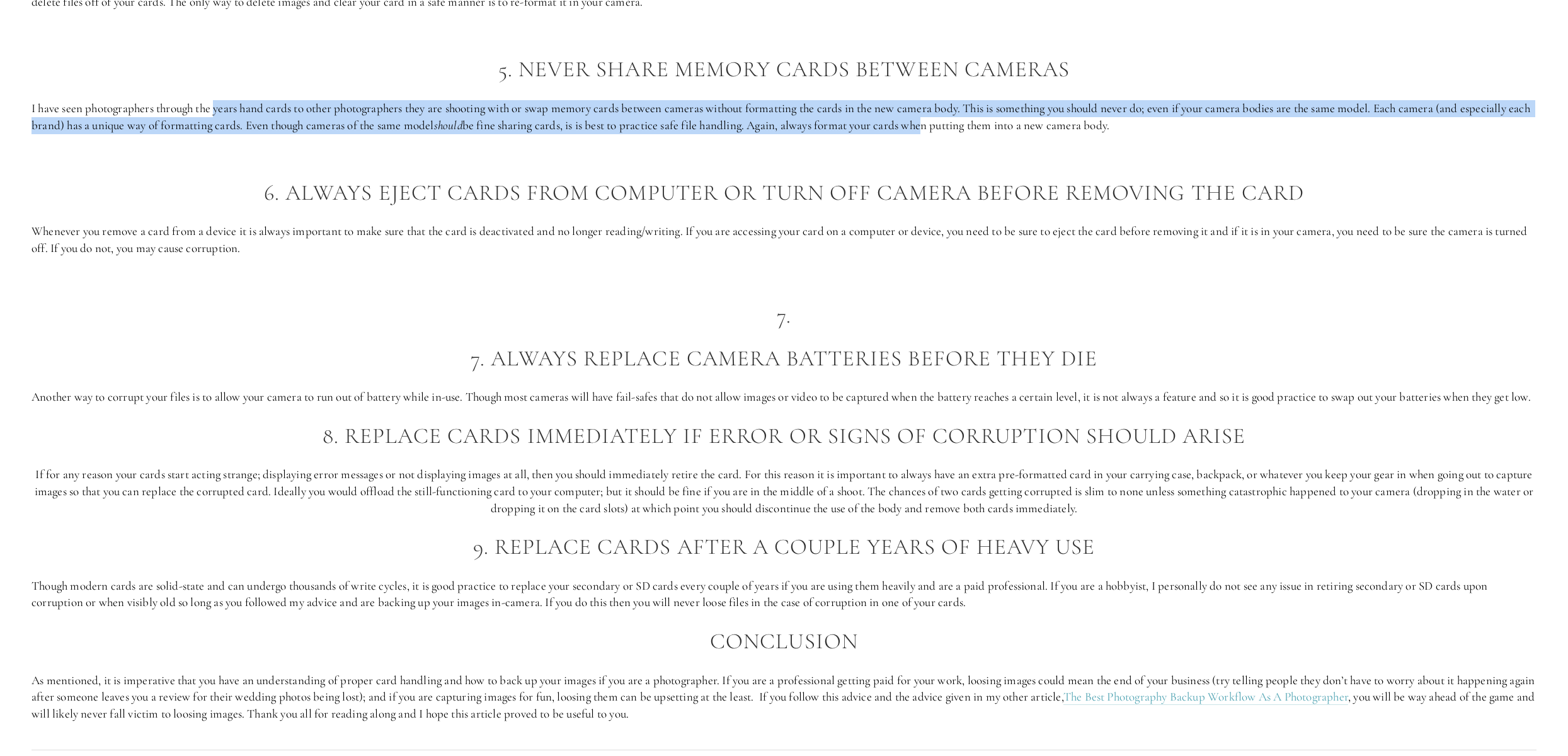
drag, startPoint x: 219, startPoint y: 114, endPoint x: 954, endPoint y: 117, distance: 735.0
click at [954, 117] on p "I have seen photographers through the years hand cards to other photographers t…" at bounding box center [784, 117] width 1505 height 34
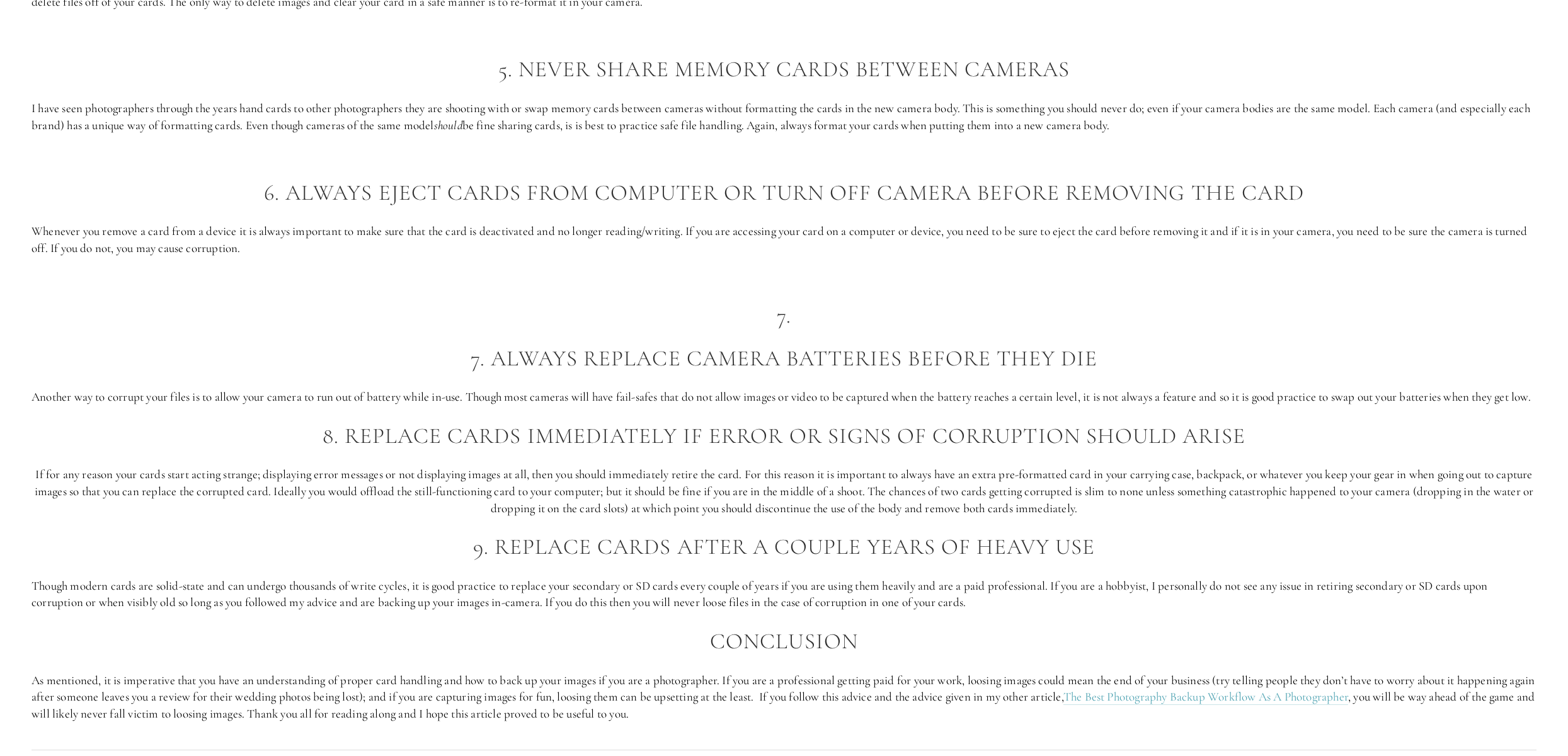
click at [1094, 119] on p "I have seen photographers through the years hand cards to other photographers t…" at bounding box center [784, 117] width 1505 height 34
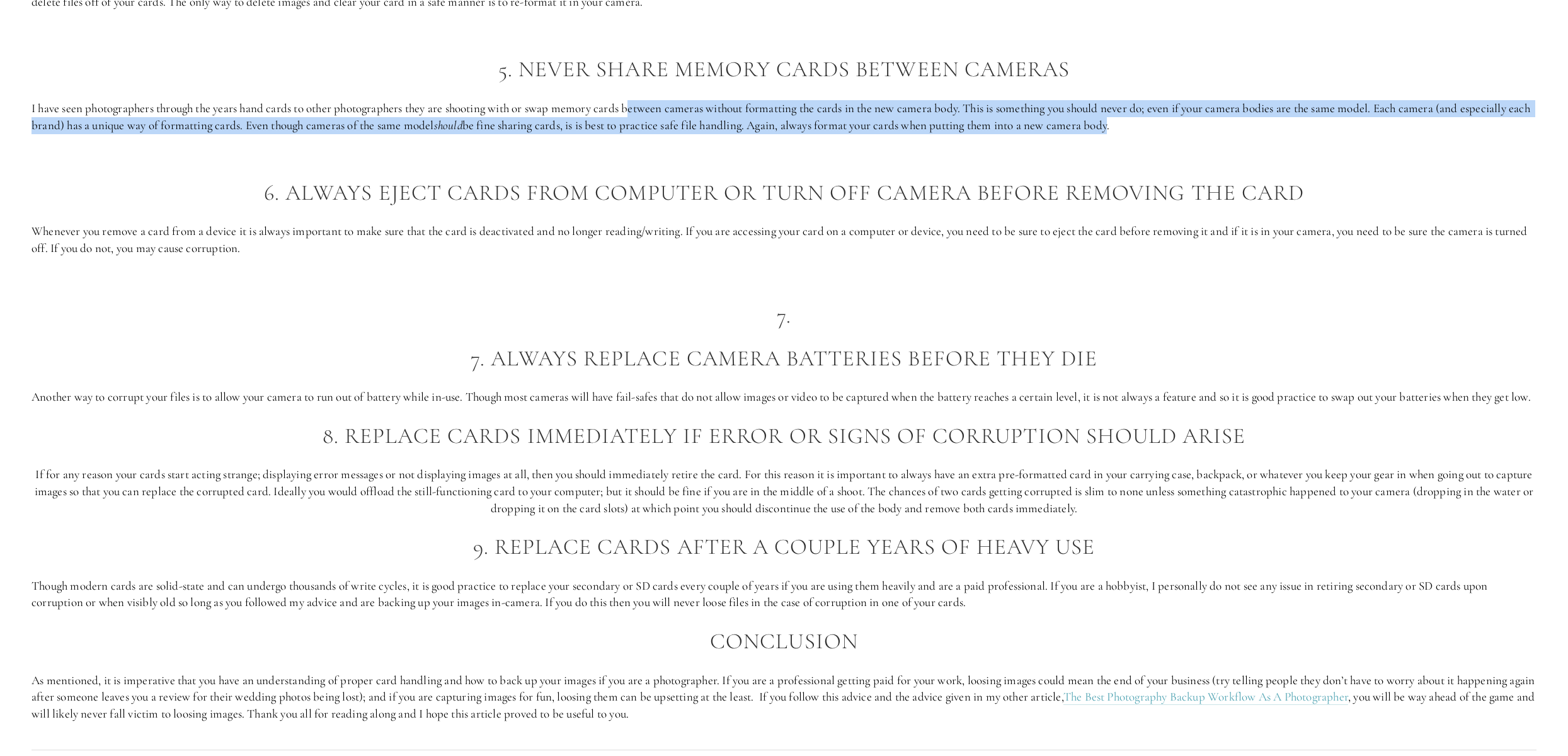
drag, startPoint x: 1086, startPoint y: 120, endPoint x: 636, endPoint y: 107, distance: 450.2
click at [636, 107] on p "I have seen photographers through the years hand cards to other photographers t…" at bounding box center [784, 117] width 1505 height 34
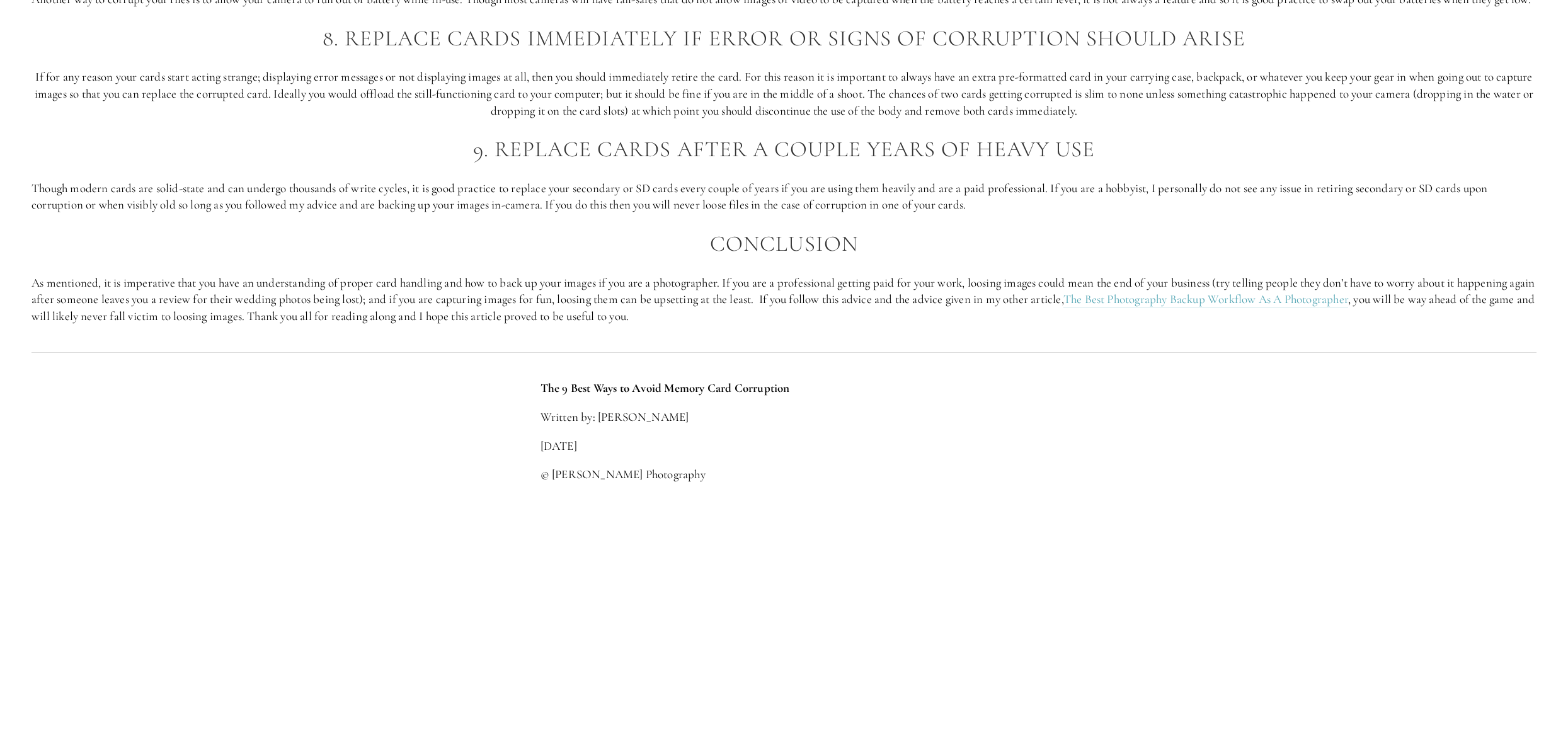
scroll to position [2940, 0]
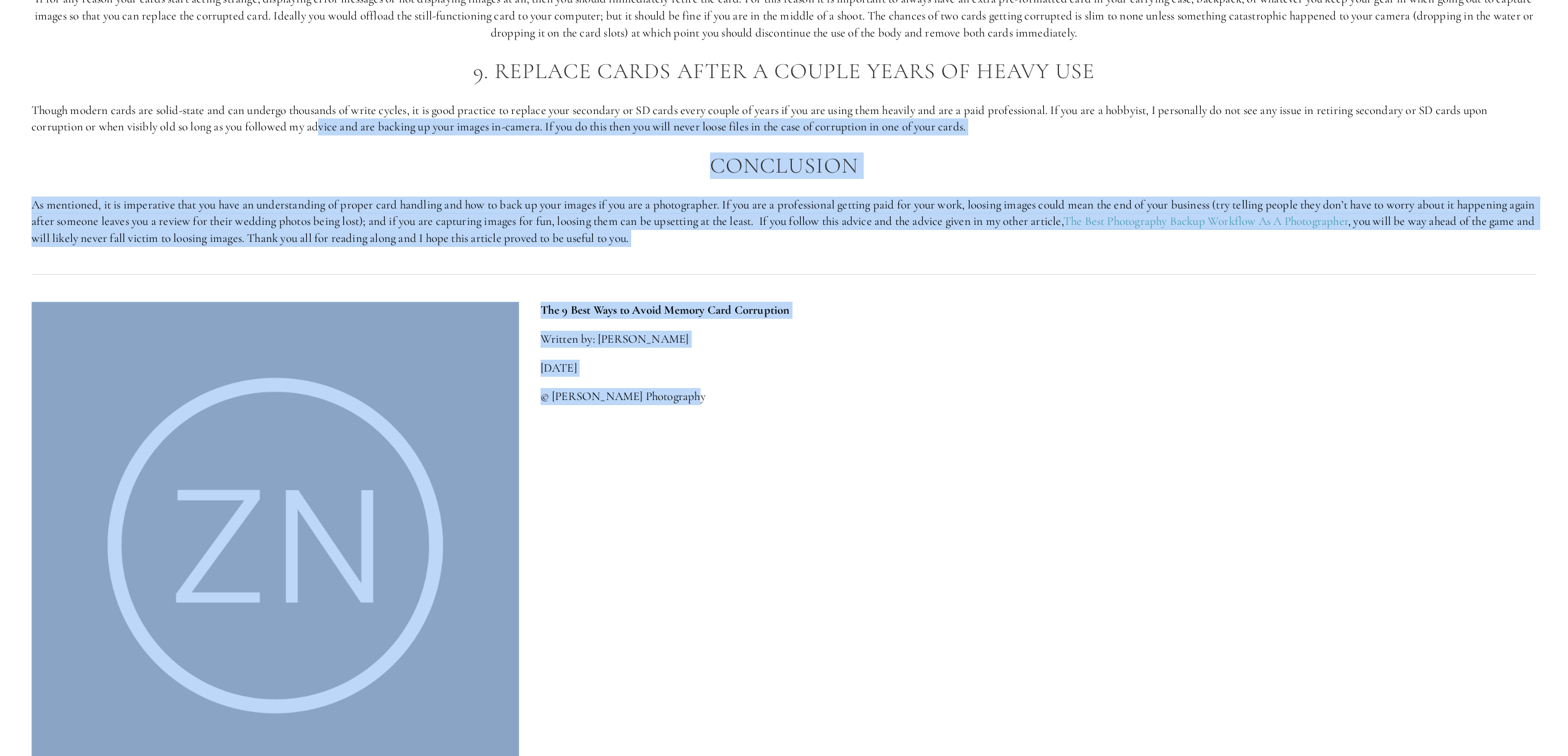
drag, startPoint x: 877, startPoint y: 434, endPoint x: 322, endPoint y: 149, distance: 623.9
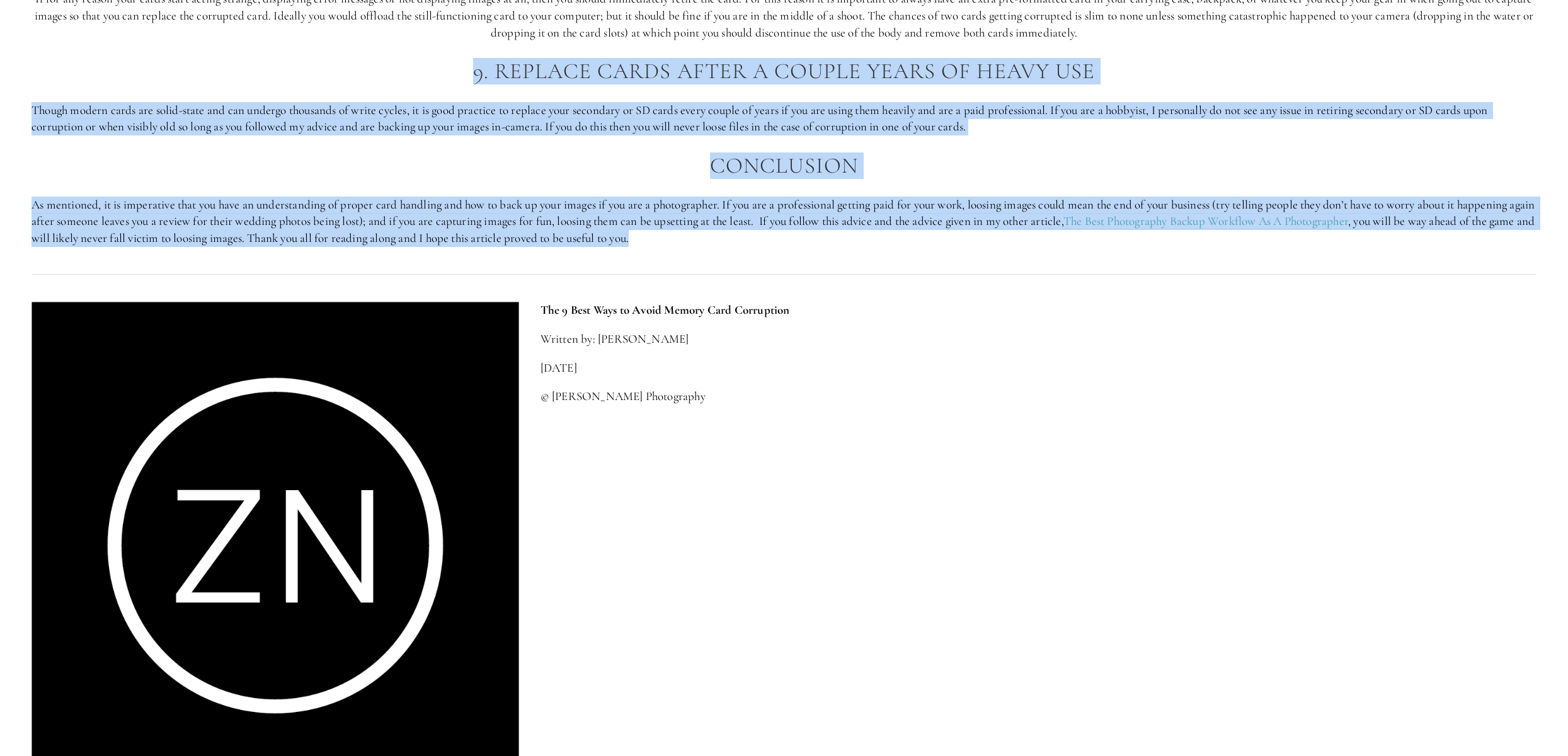
drag, startPoint x: 465, startPoint y: 88, endPoint x: 1073, endPoint y: 265, distance: 633.2
